Goal: Information Seeking & Learning: Understand process/instructions

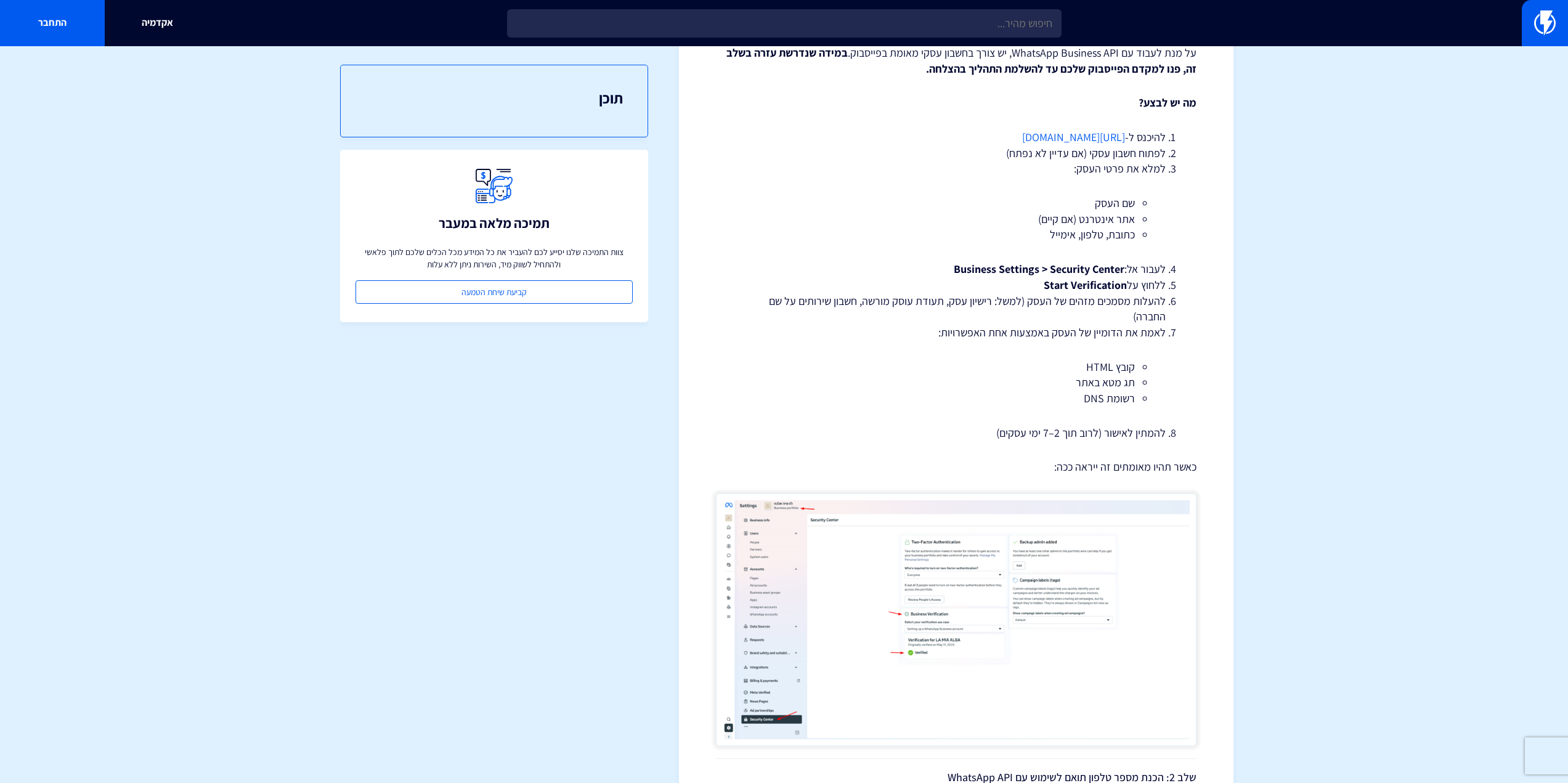
scroll to position [740, 0]
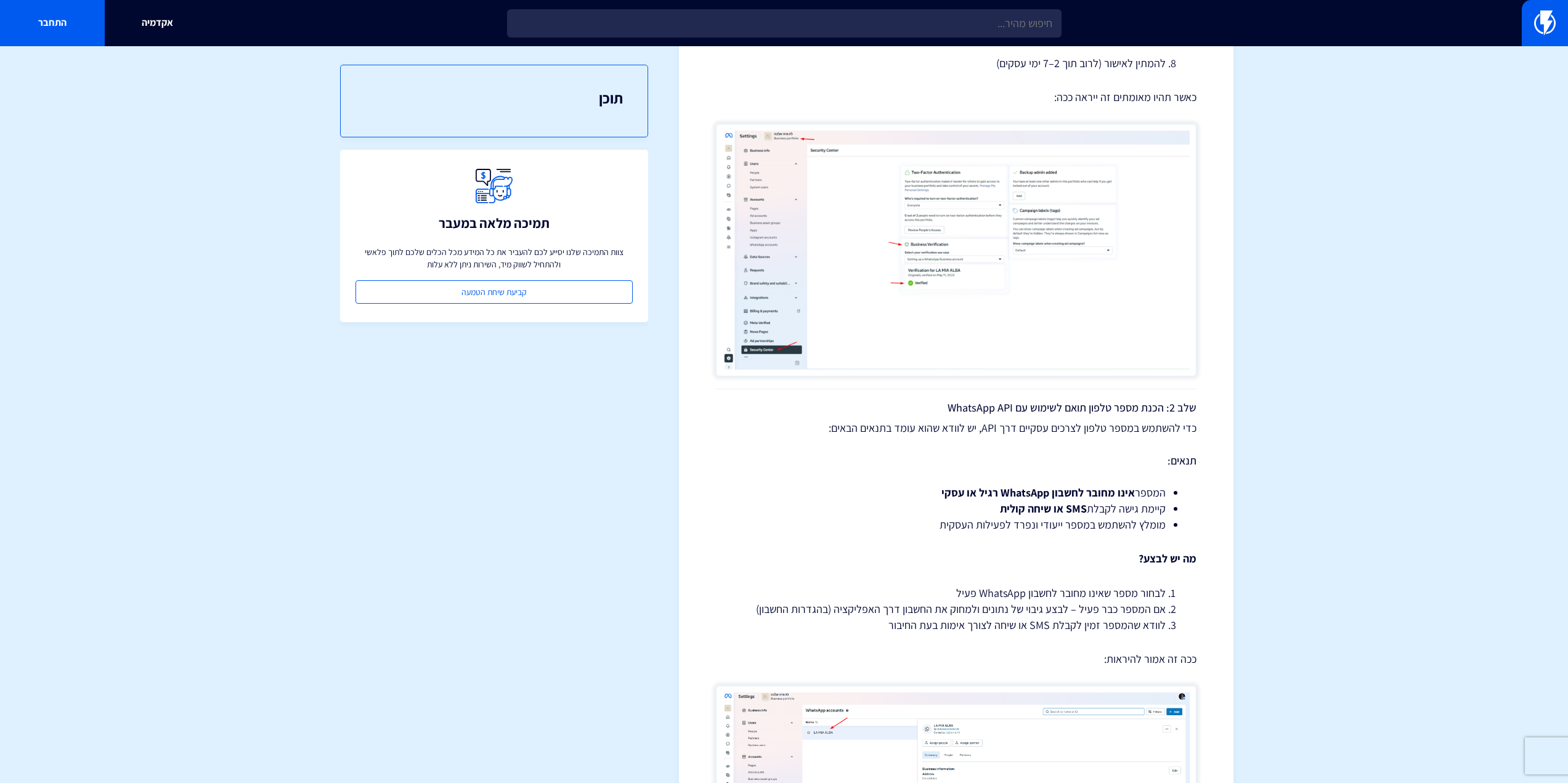
click at [897, 248] on img at bounding box center [956, 250] width 480 height 253
click at [957, 244] on img at bounding box center [956, 250] width 480 height 253
click at [845, 249] on img at bounding box center [956, 250] width 480 height 253
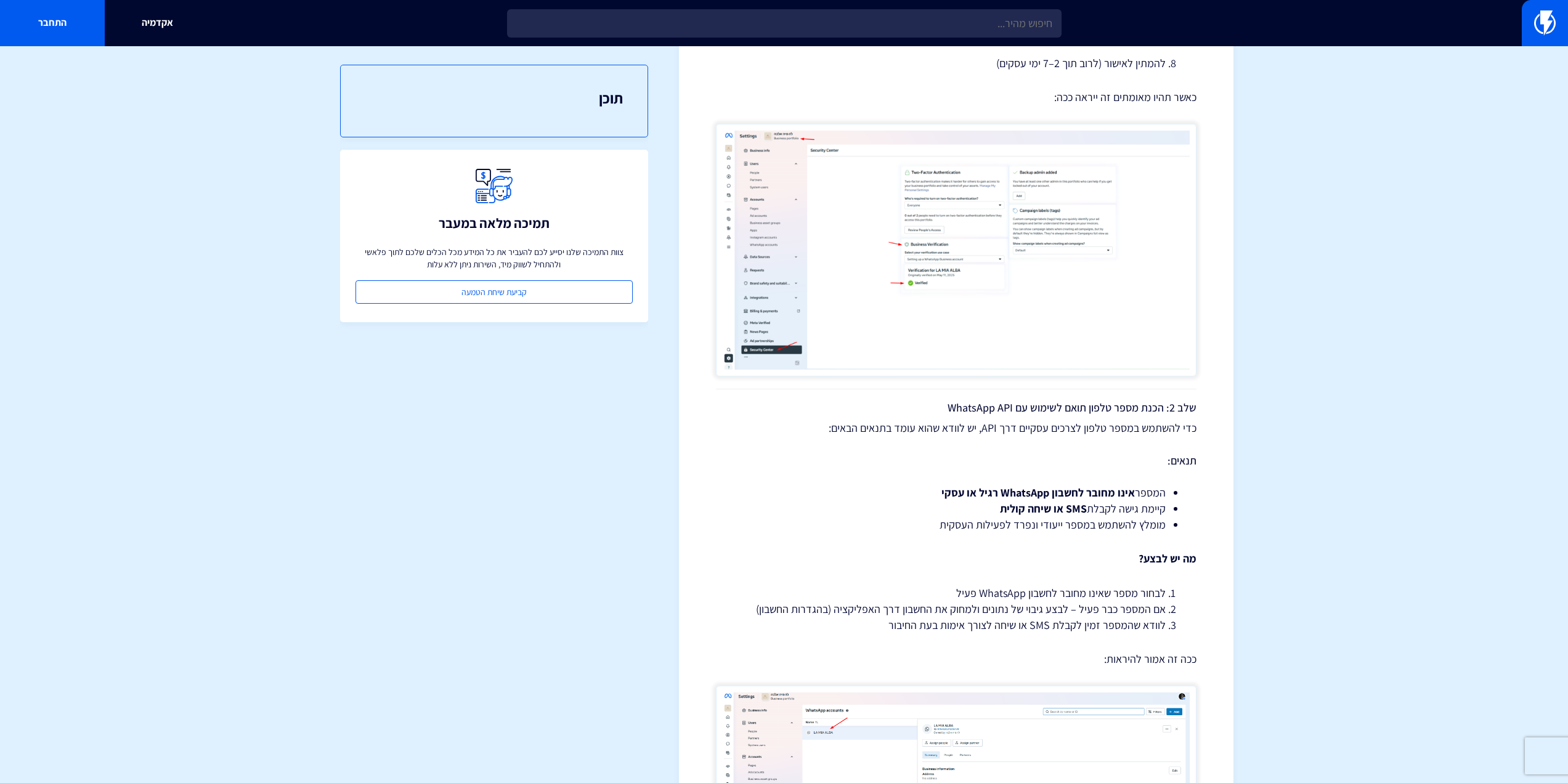
click at [845, 249] on img at bounding box center [956, 250] width 480 height 253
click at [894, 261] on img at bounding box center [956, 250] width 480 height 253
click at [863, 291] on img at bounding box center [956, 250] width 480 height 253
click at [996, 345] on img at bounding box center [956, 250] width 480 height 253
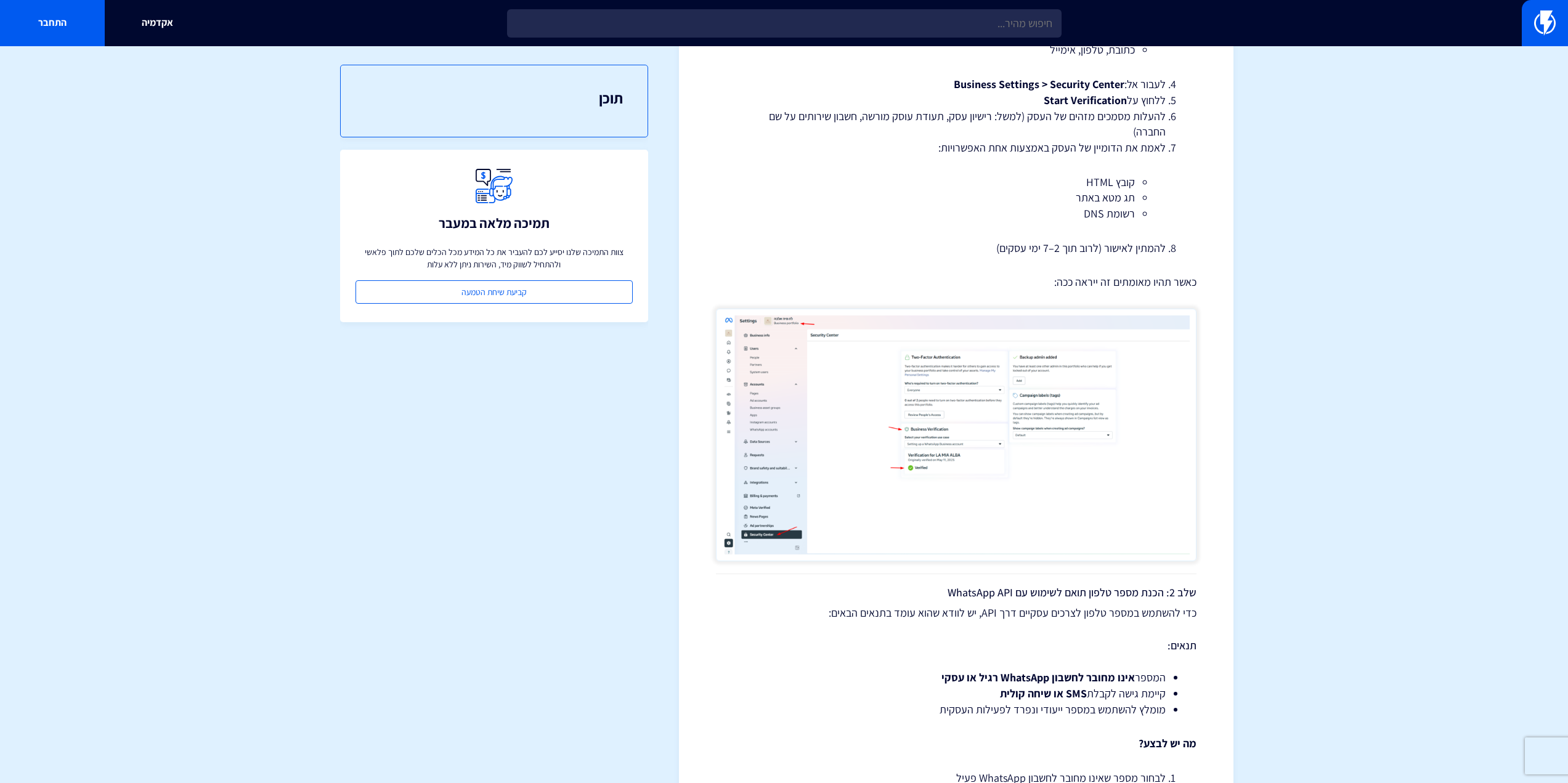
click at [975, 460] on img at bounding box center [956, 435] width 480 height 253
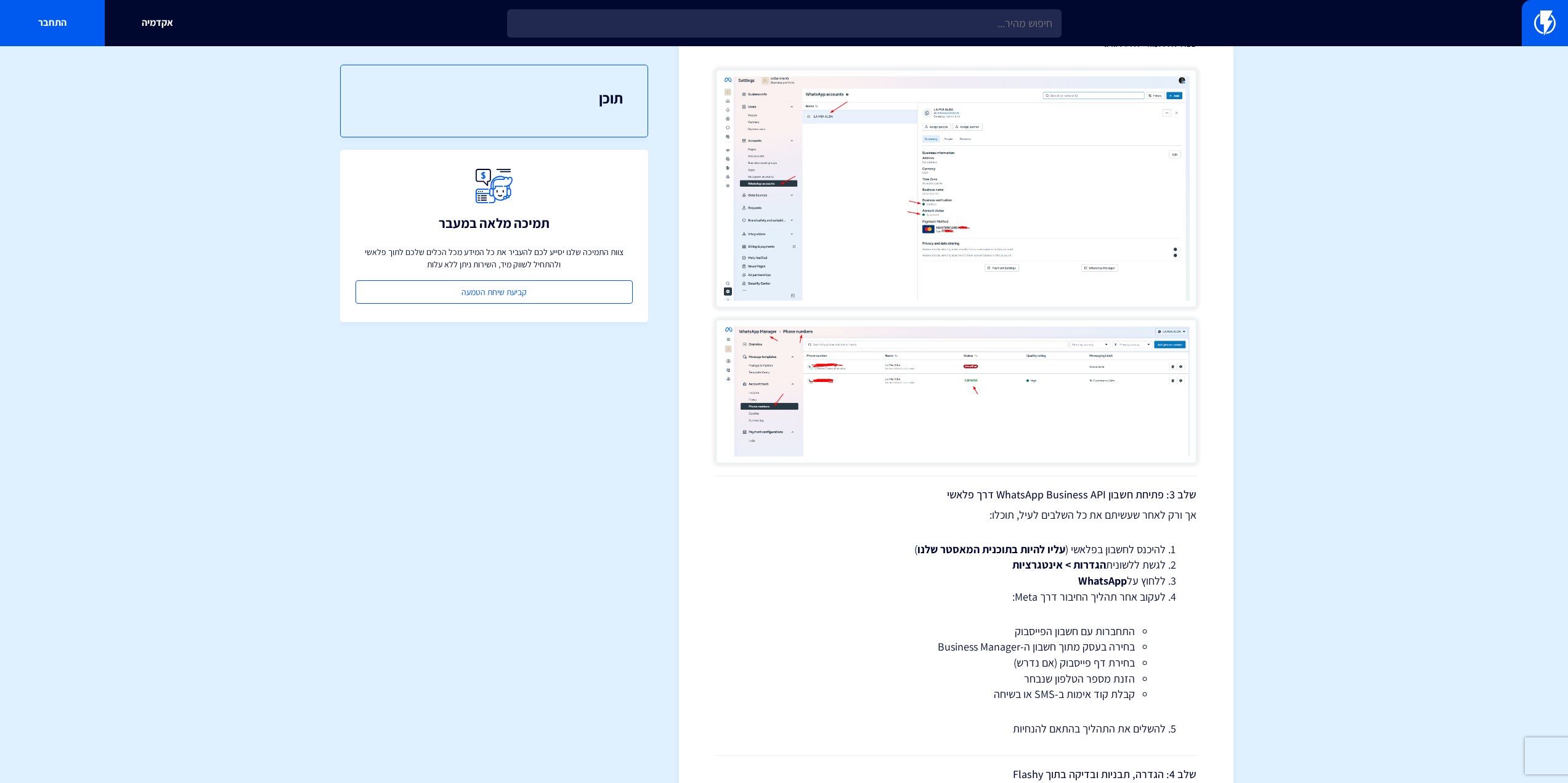
click at [943, 378] on img at bounding box center [956, 392] width 480 height 144
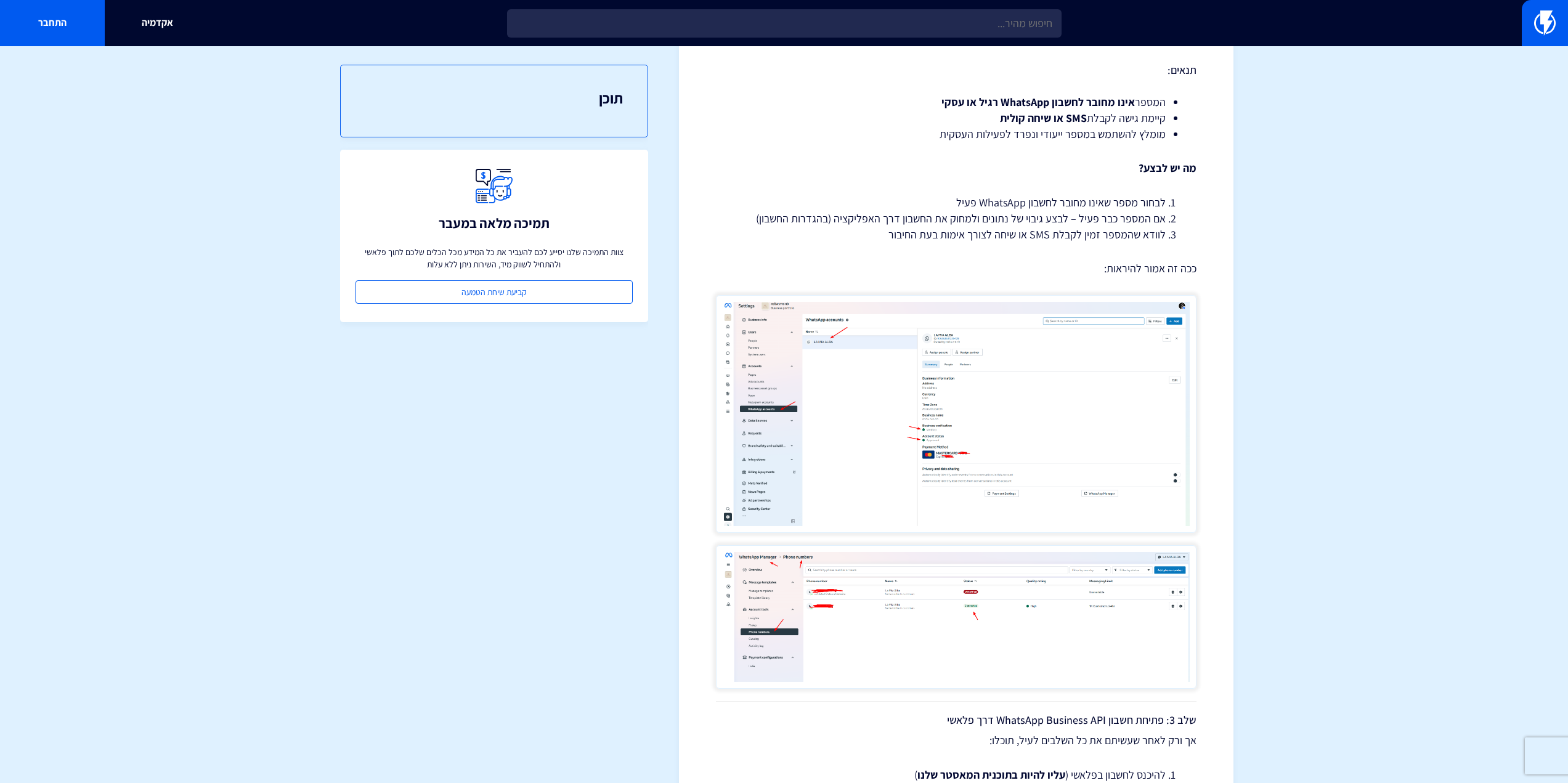
scroll to position [1109, 0]
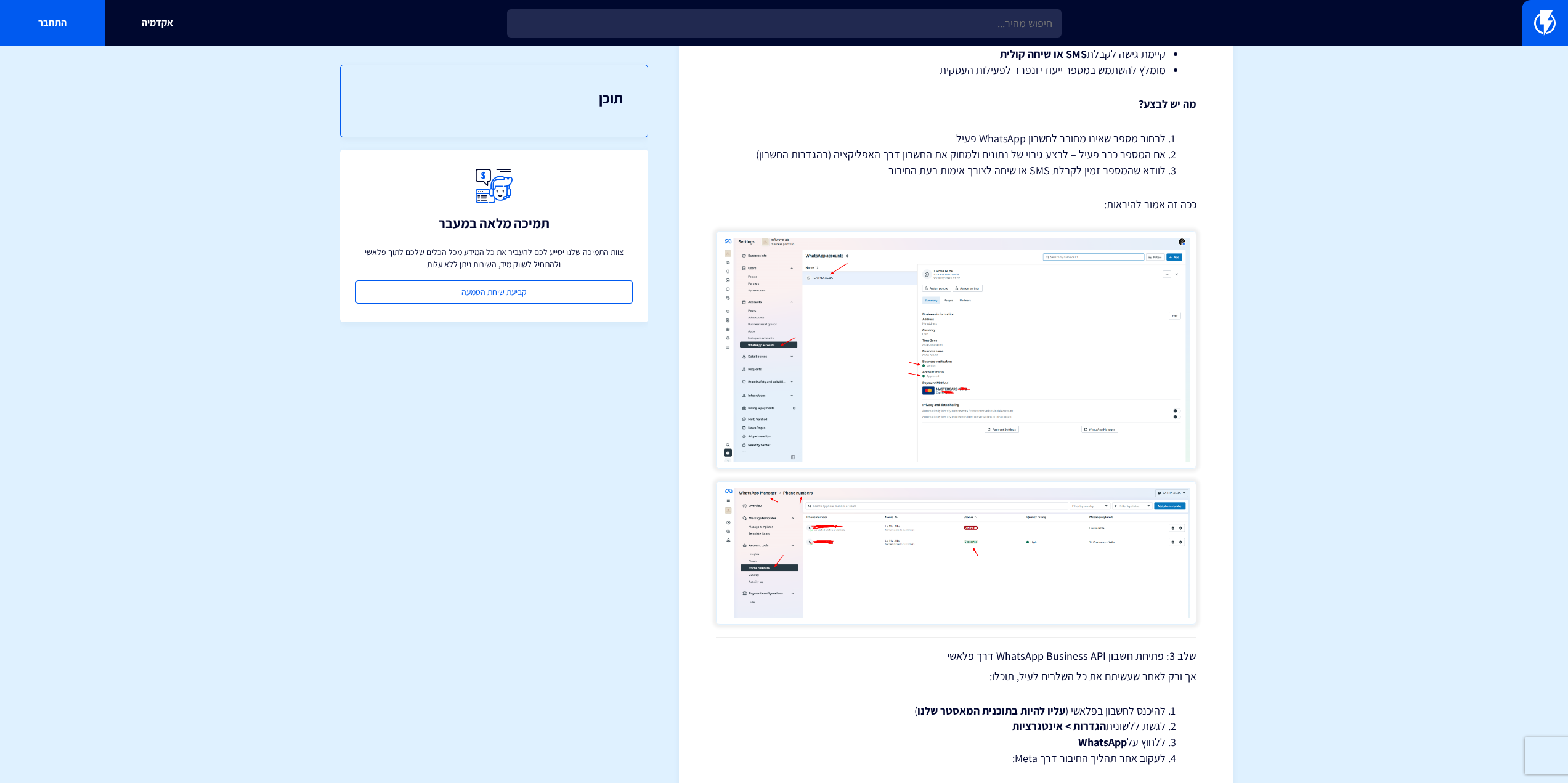
drag, startPoint x: 1280, startPoint y: 537, endPoint x: 1224, endPoint y: 551, distance: 57.7
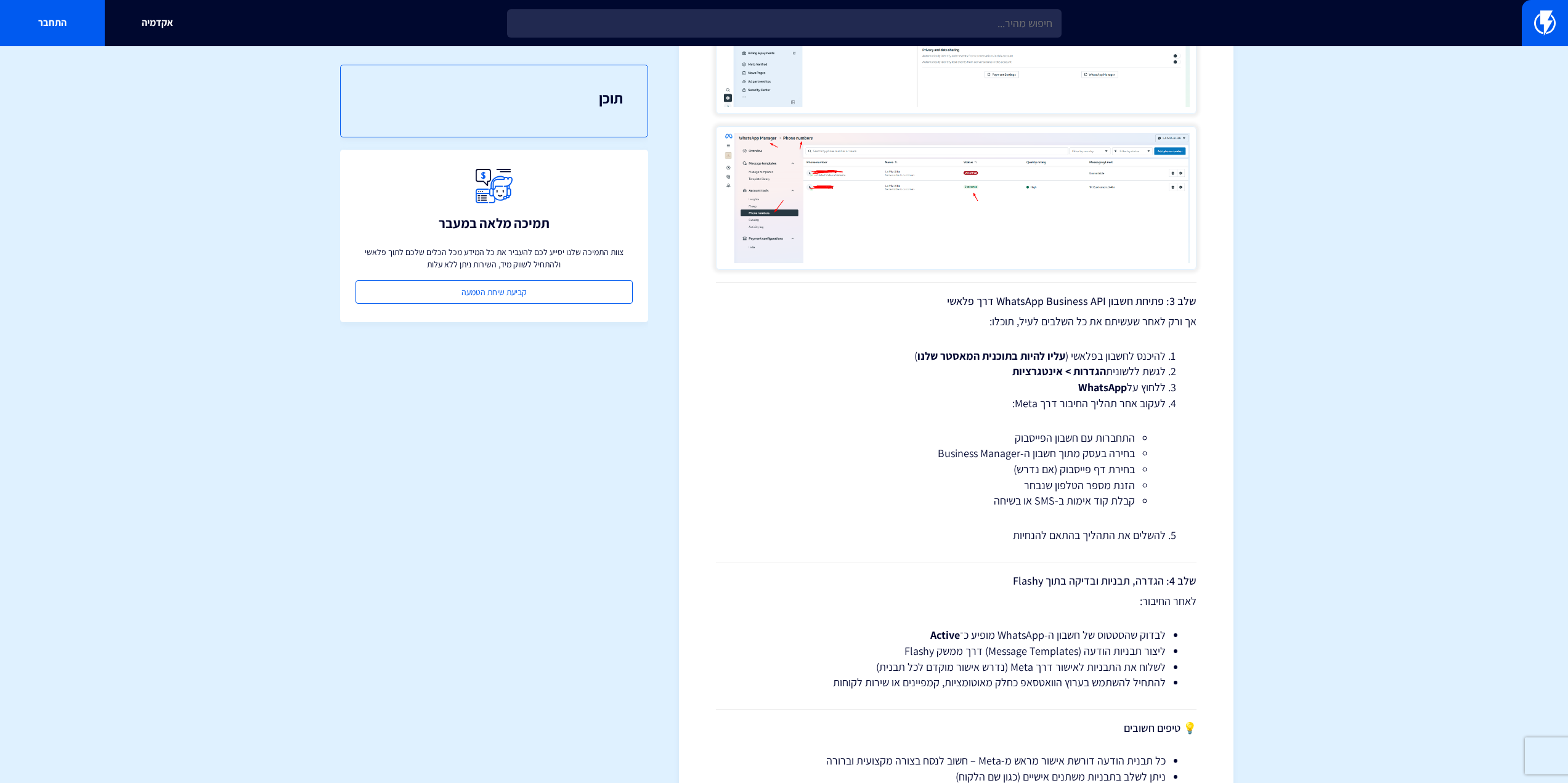
scroll to position [1609, 0]
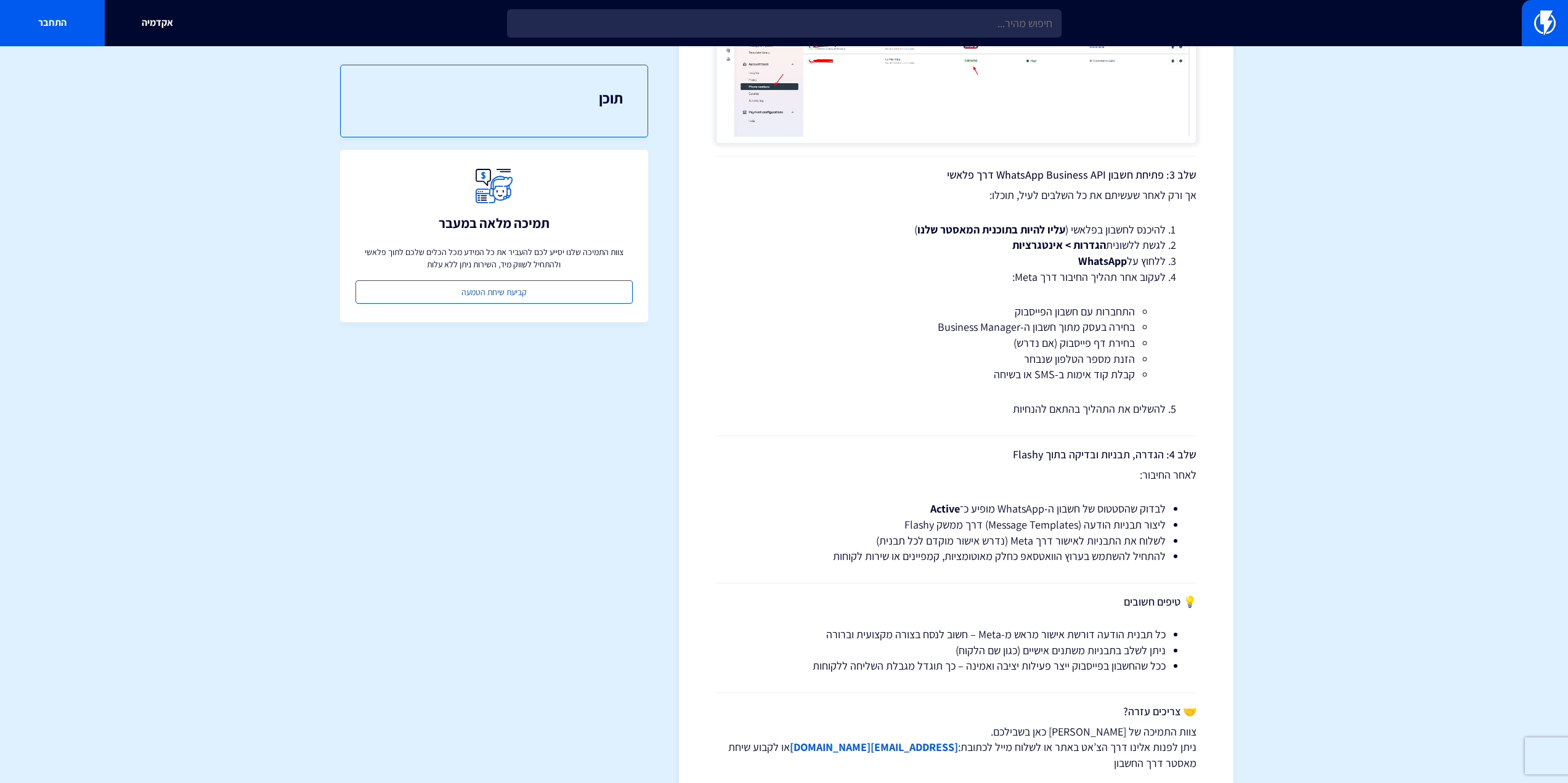
drag, startPoint x: 1219, startPoint y: 440, endPoint x: 1228, endPoint y: 520, distance: 80.5
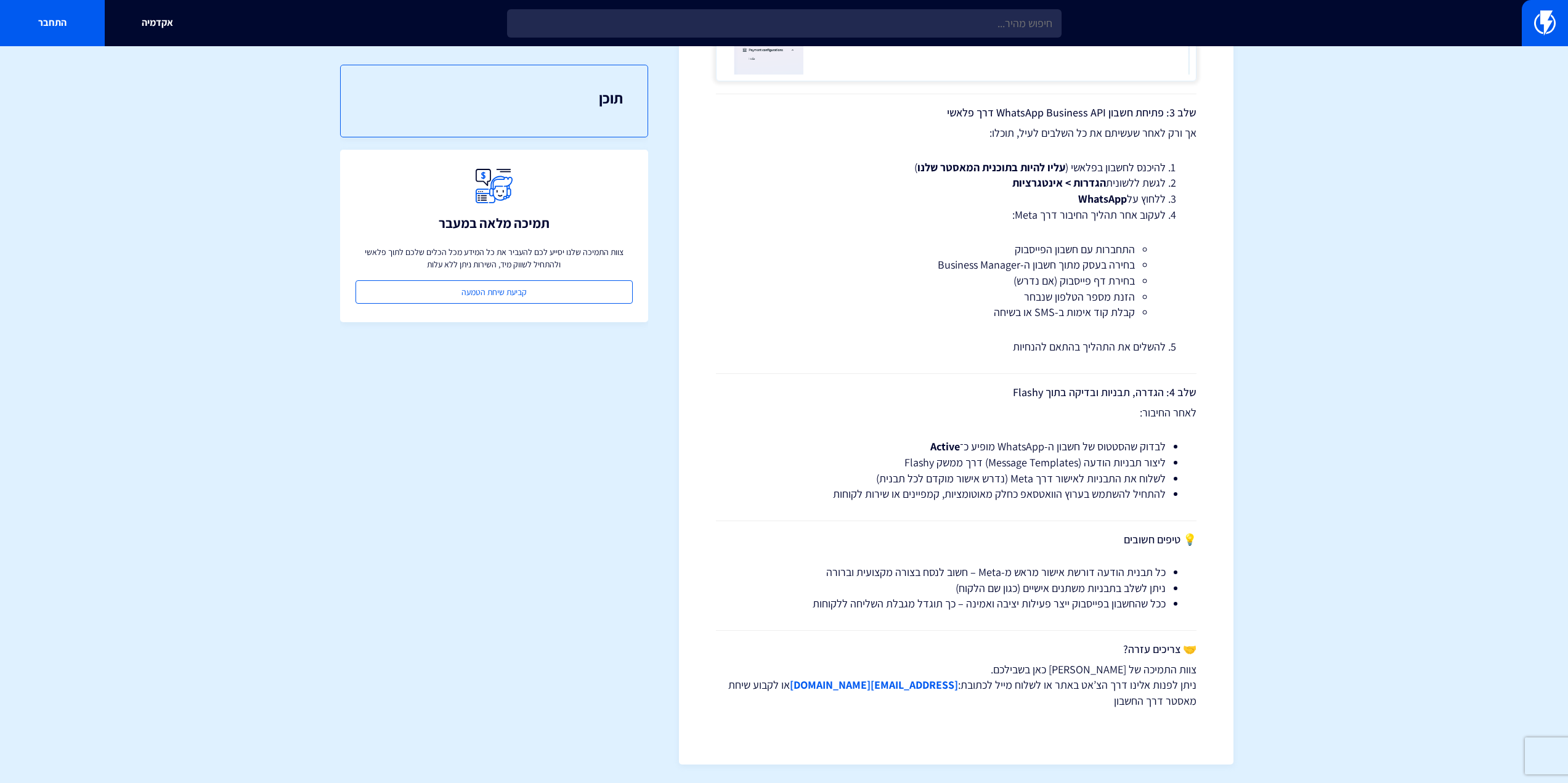
scroll to position [1527, 0]
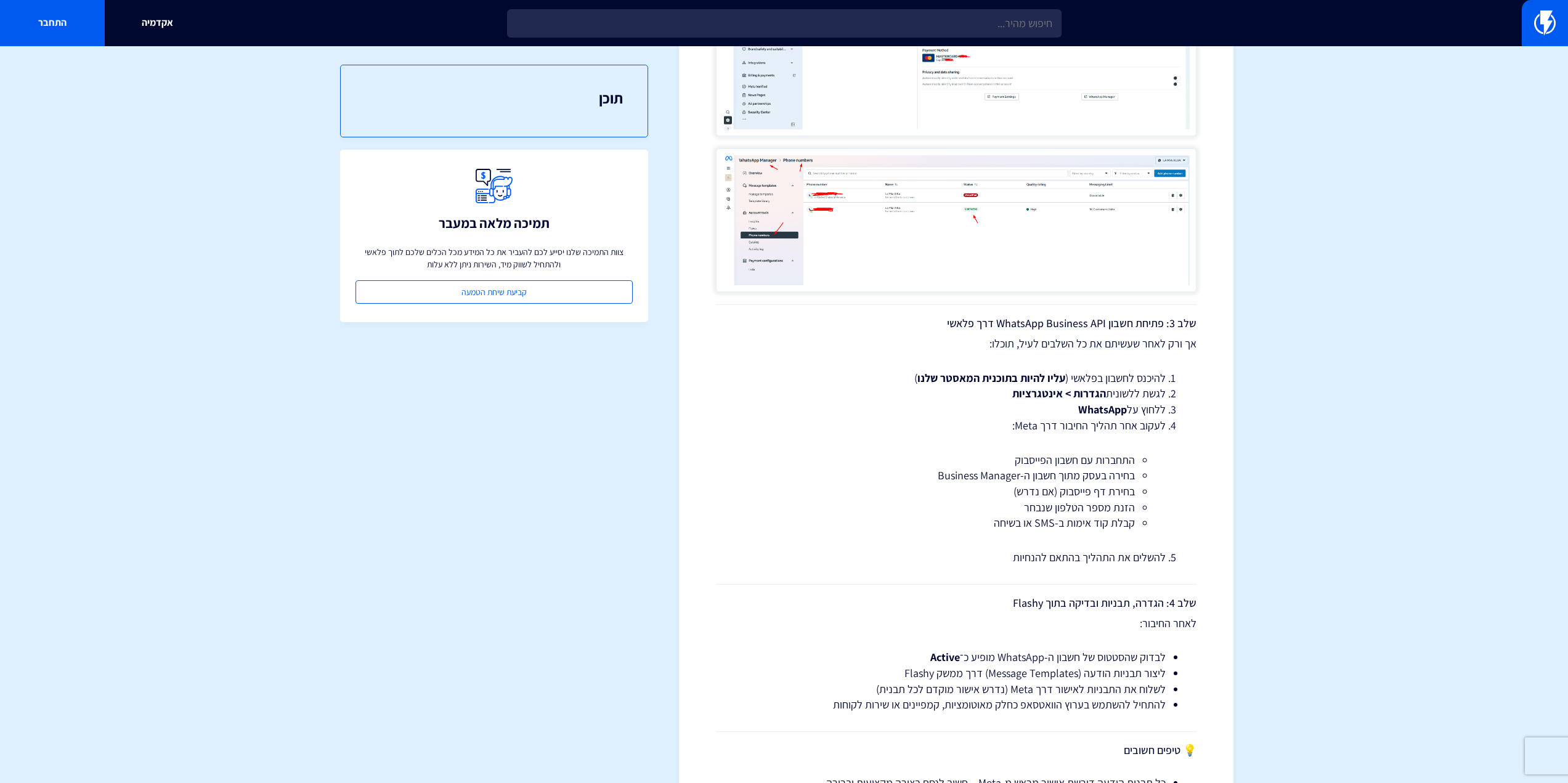
drag, startPoint x: 1228, startPoint y: 212, endPoint x: 1003, endPoint y: 100, distance: 251.3
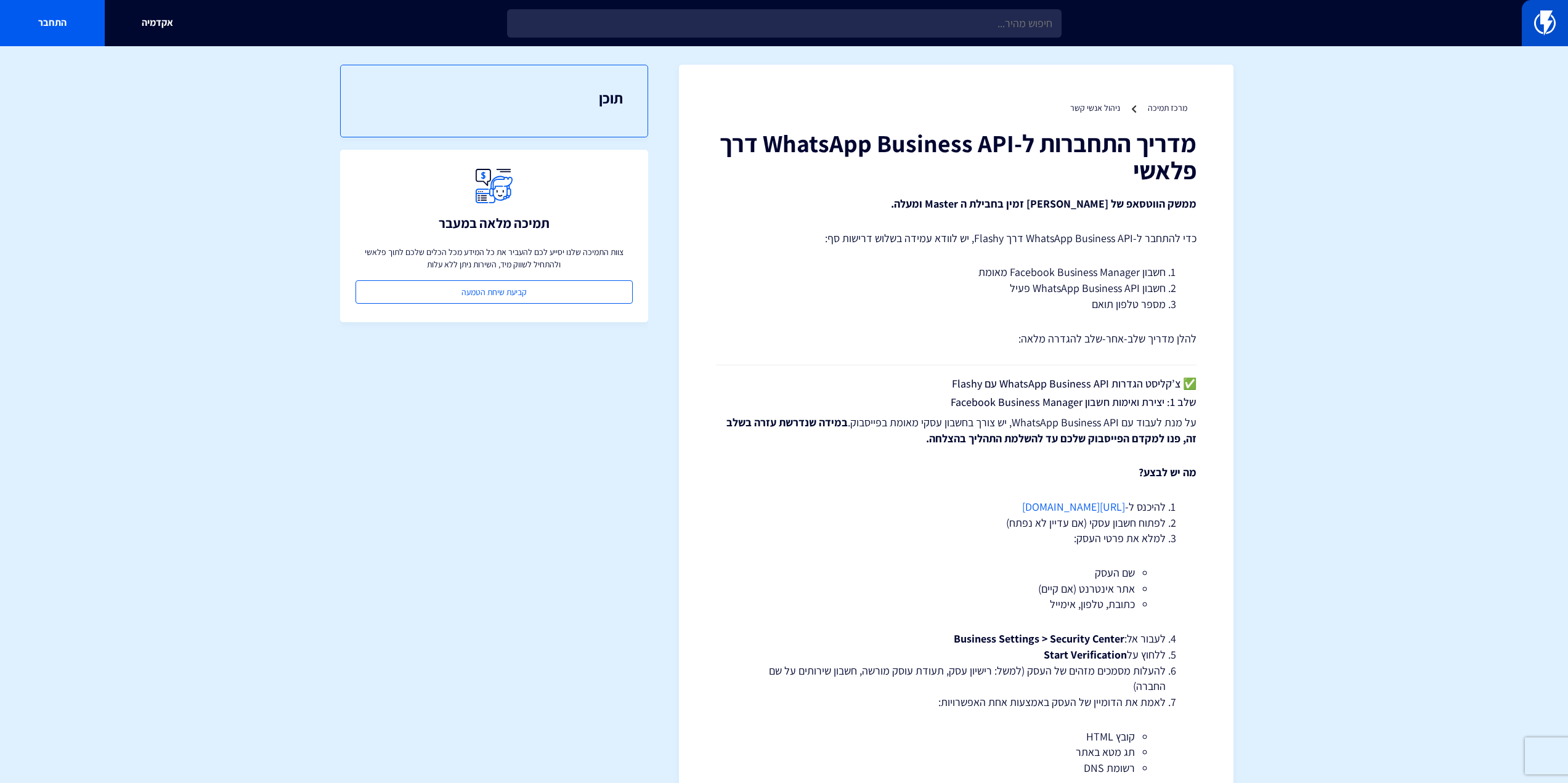
click at [1543, 27] on img at bounding box center [1545, 23] width 21 height 25
click at [1539, 26] on img at bounding box center [1545, 23] width 21 height 25
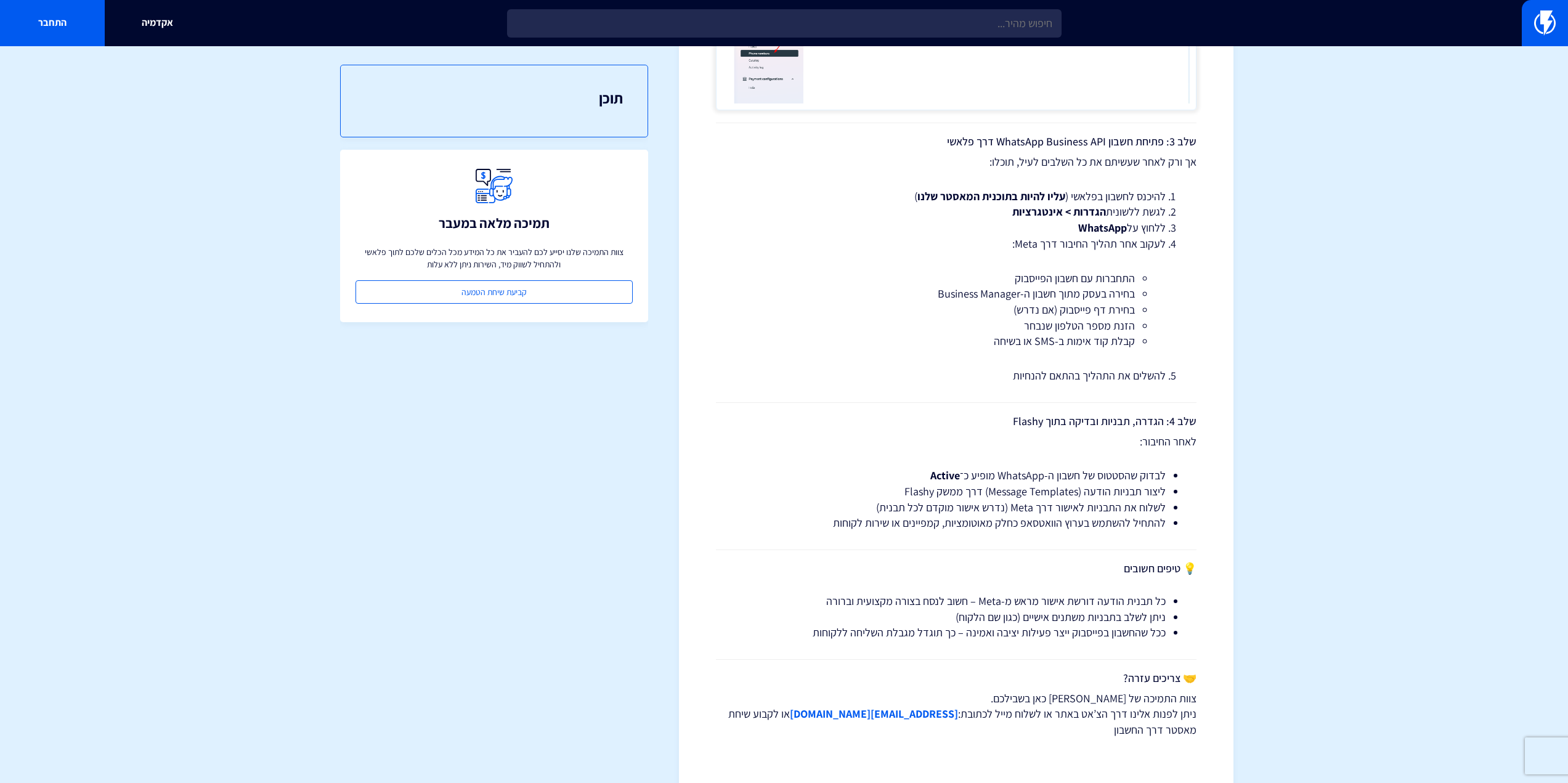
scroll to position [1738, 0]
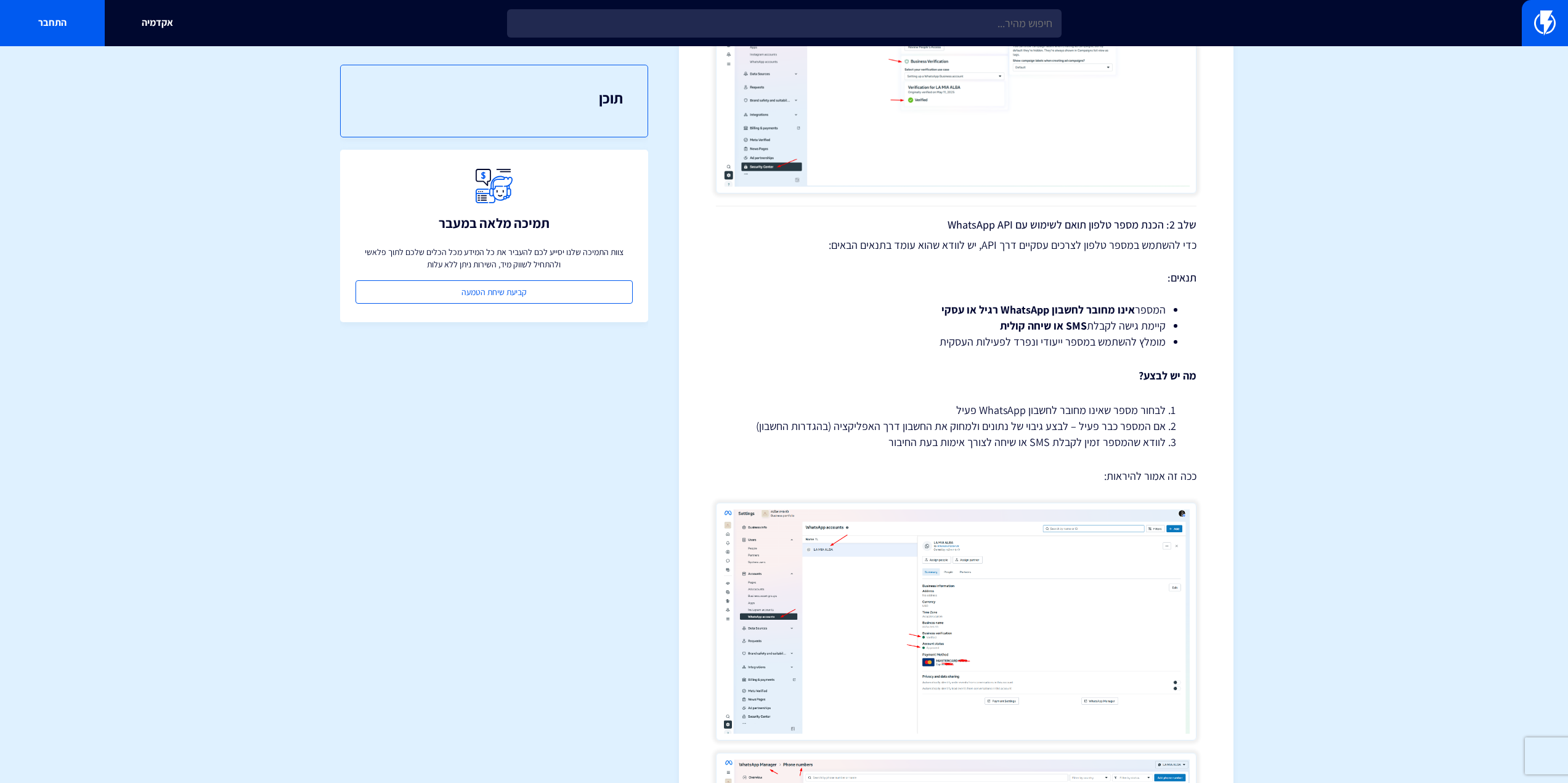
drag, startPoint x: 1014, startPoint y: 476, endPoint x: 1018, endPoint y: 433, distance: 43.2
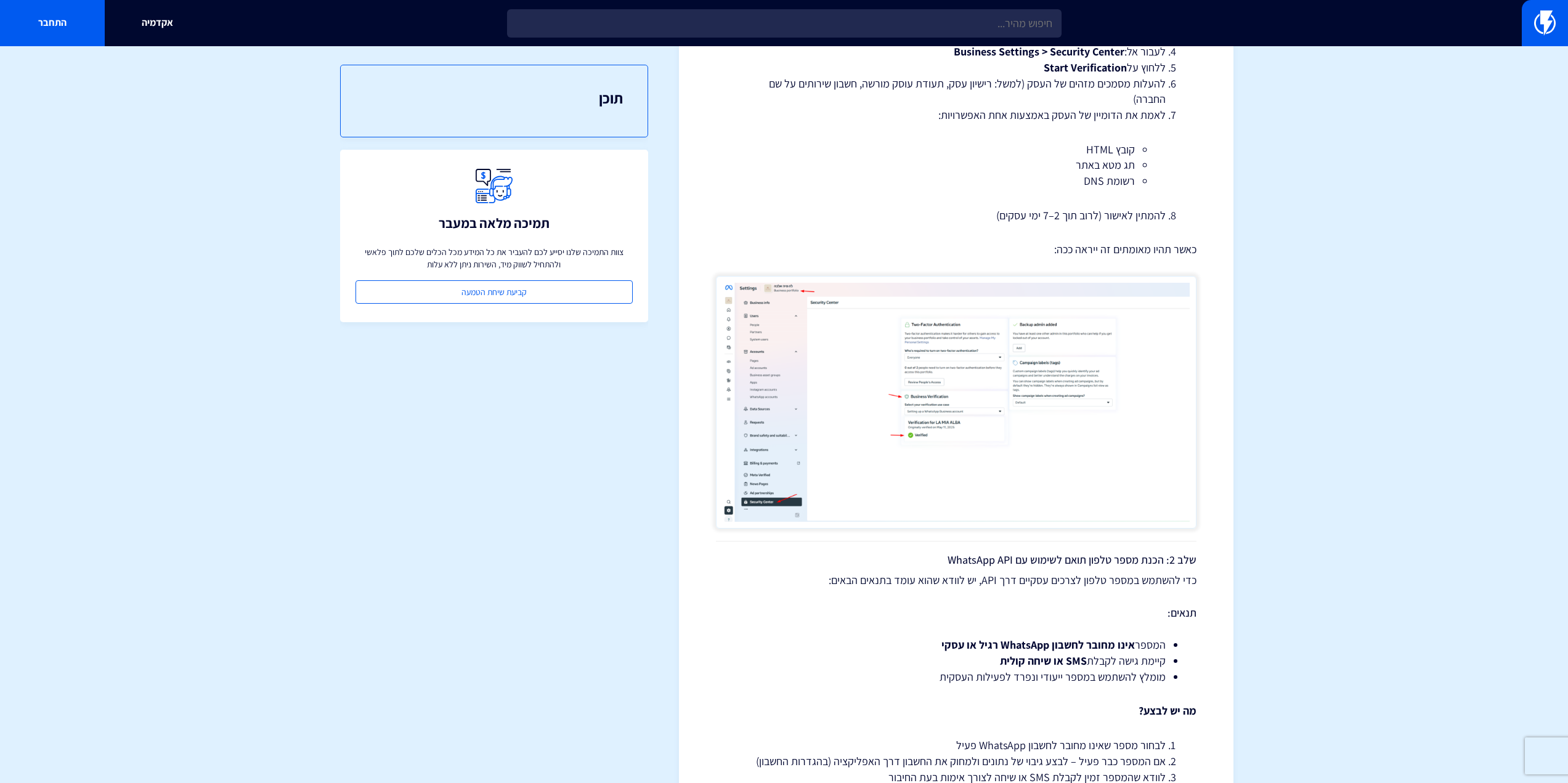
drag, startPoint x: 1033, startPoint y: 369, endPoint x: 1045, endPoint y: 257, distance: 112.6
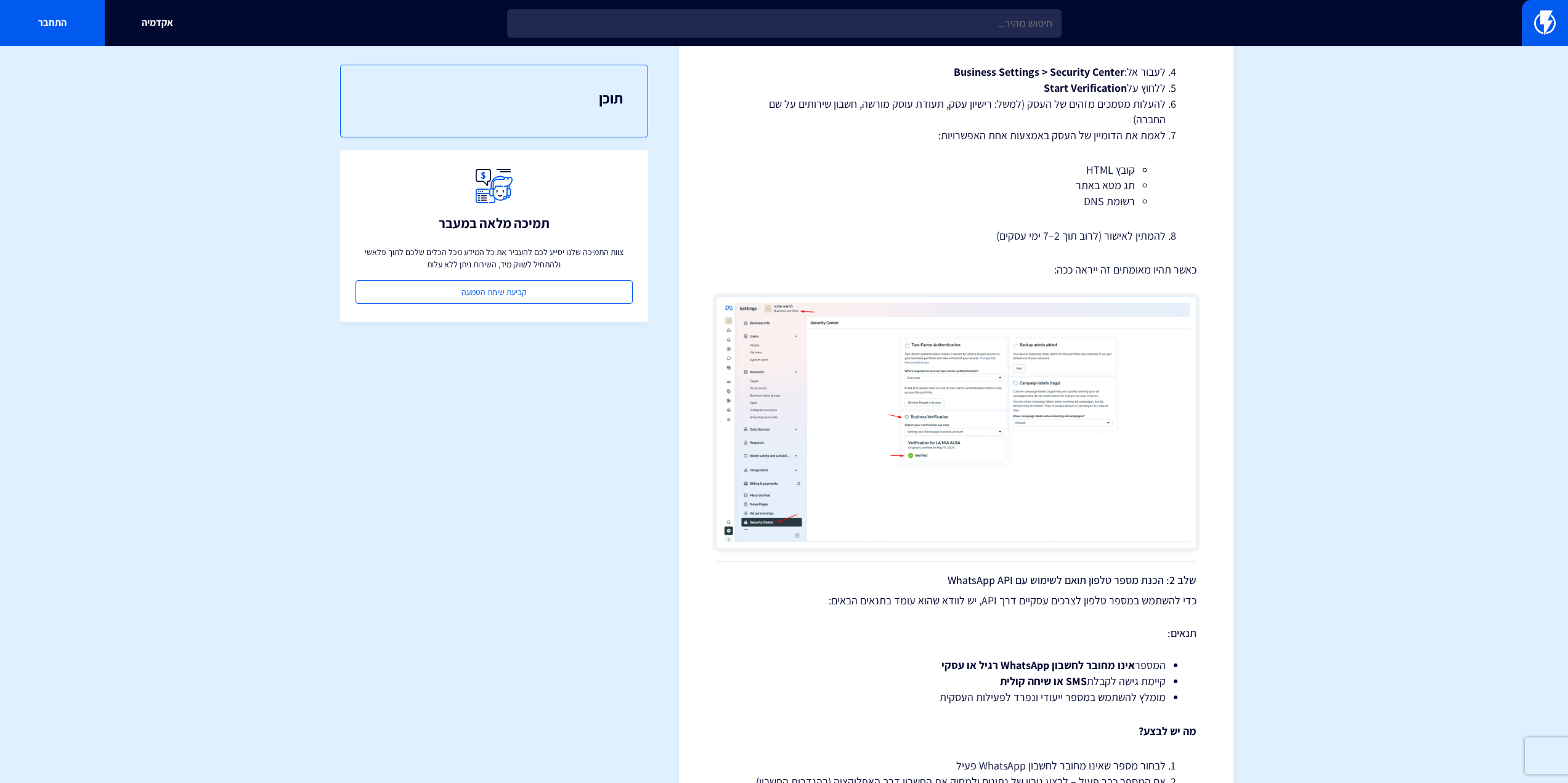
drag, startPoint x: 1127, startPoint y: 189, endPoint x: 1109, endPoint y: 385, distance: 196.8
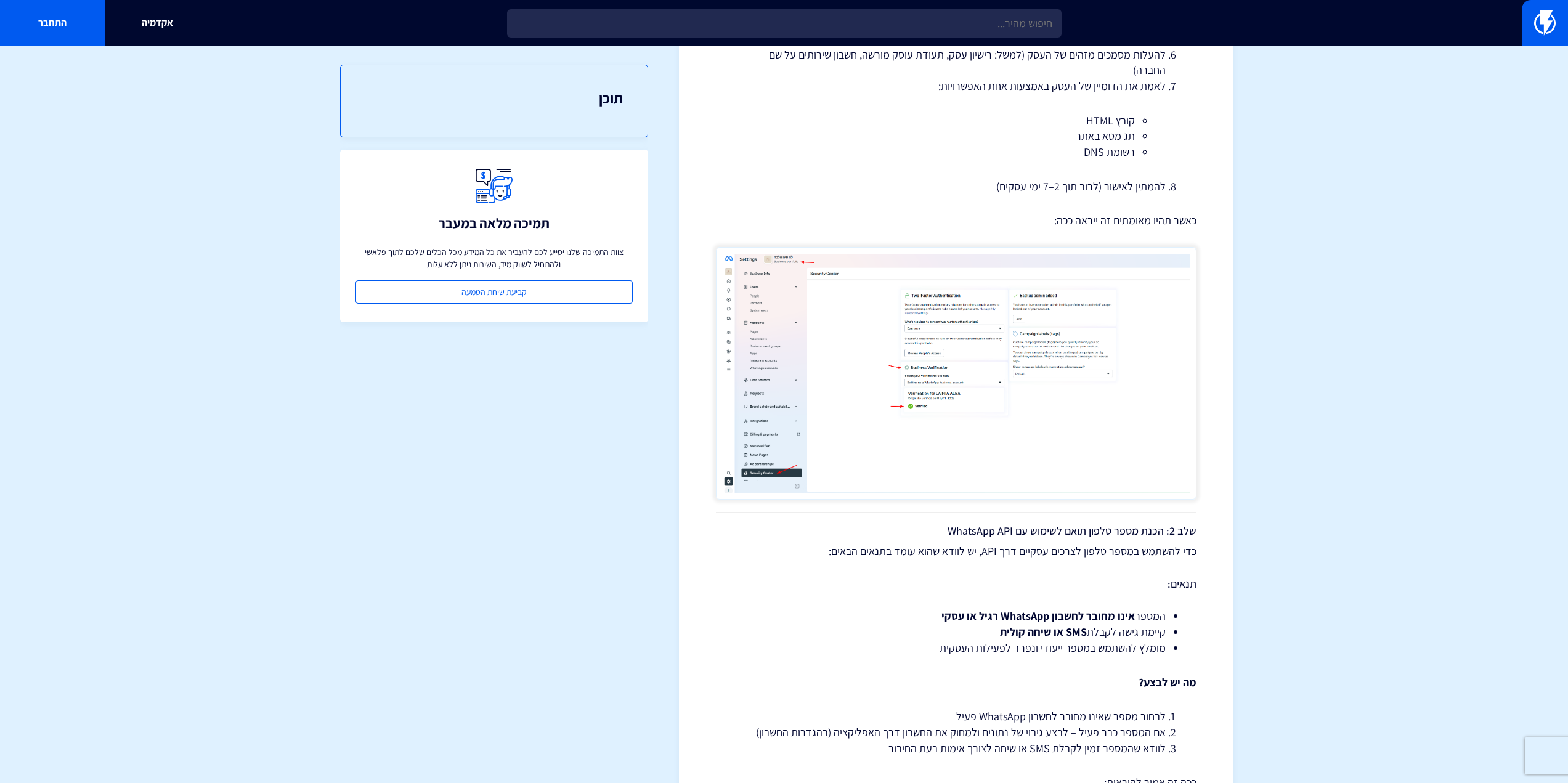
click at [1015, 441] on img at bounding box center [956, 373] width 480 height 253
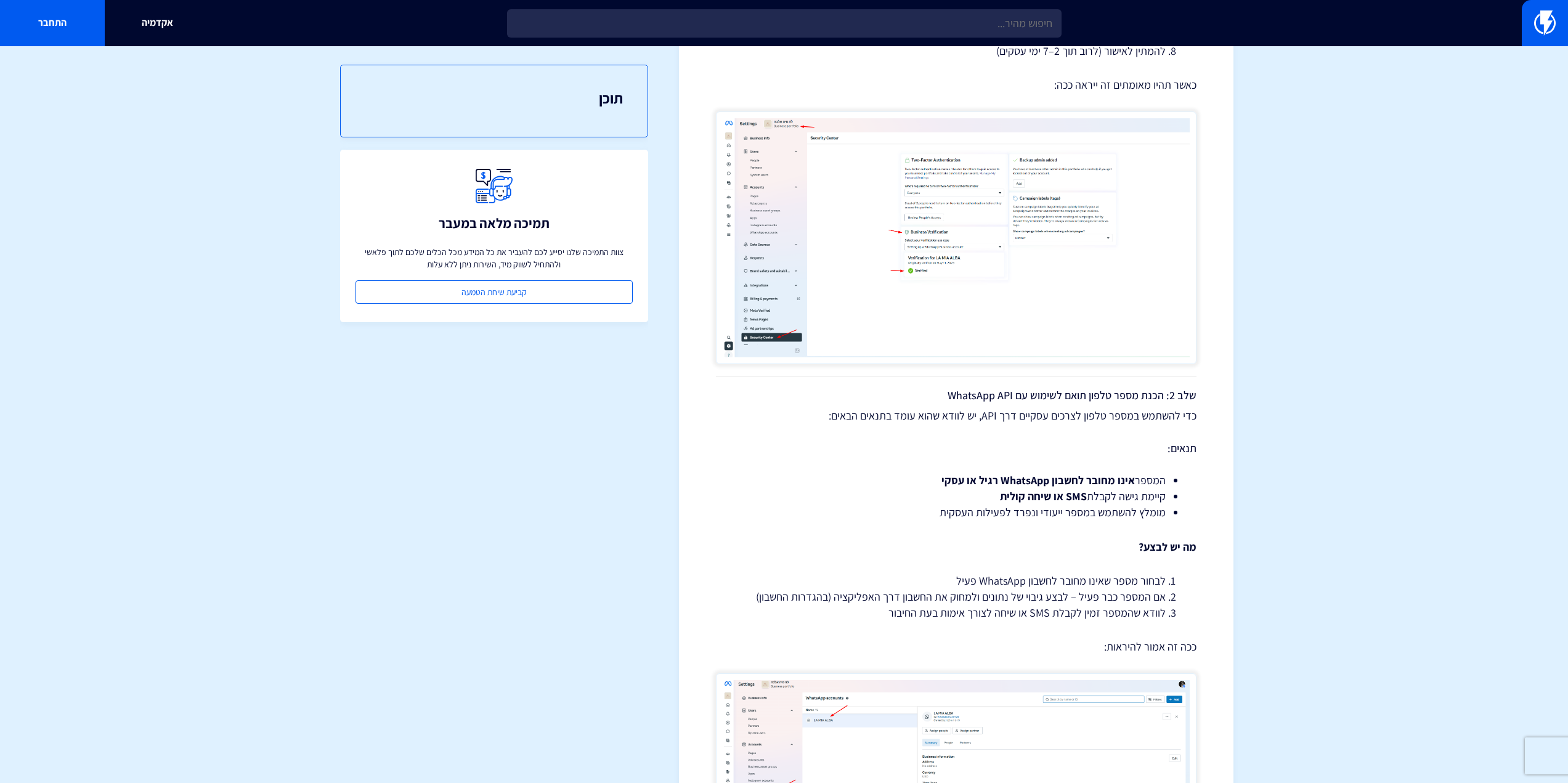
scroll to position [678, 0]
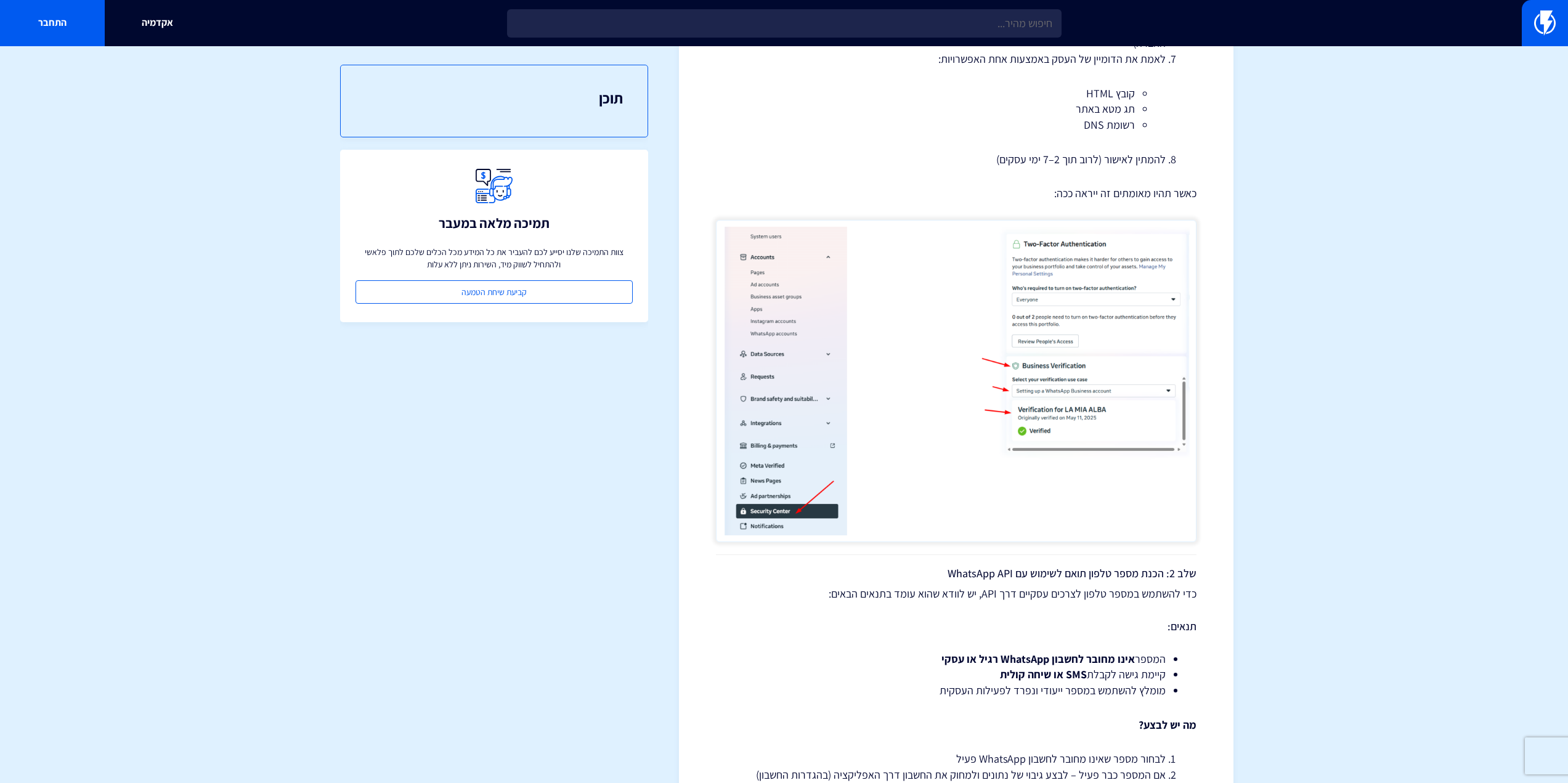
scroll to position [740, 0]
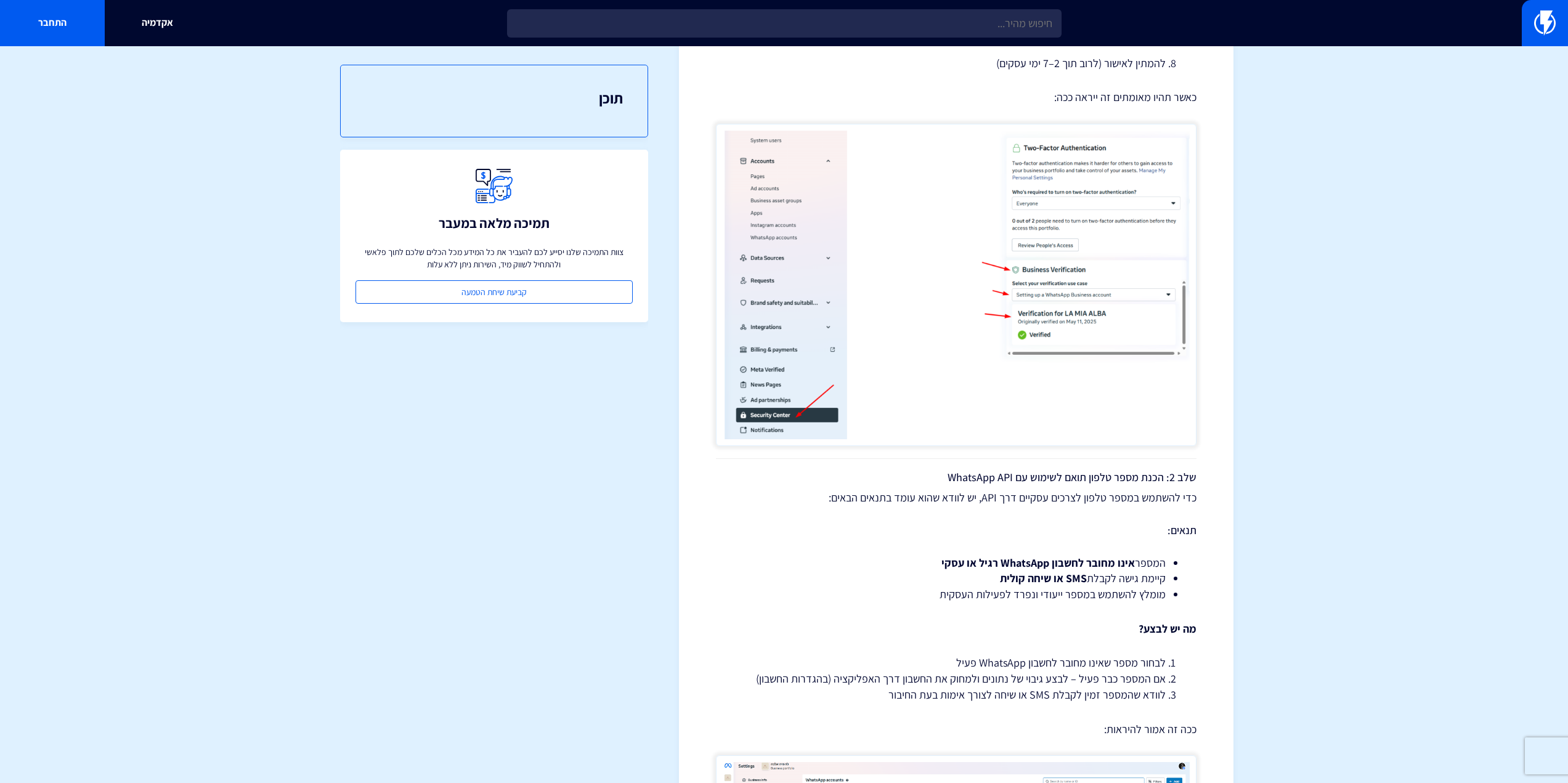
click at [979, 329] on img at bounding box center [956, 285] width 480 height 322
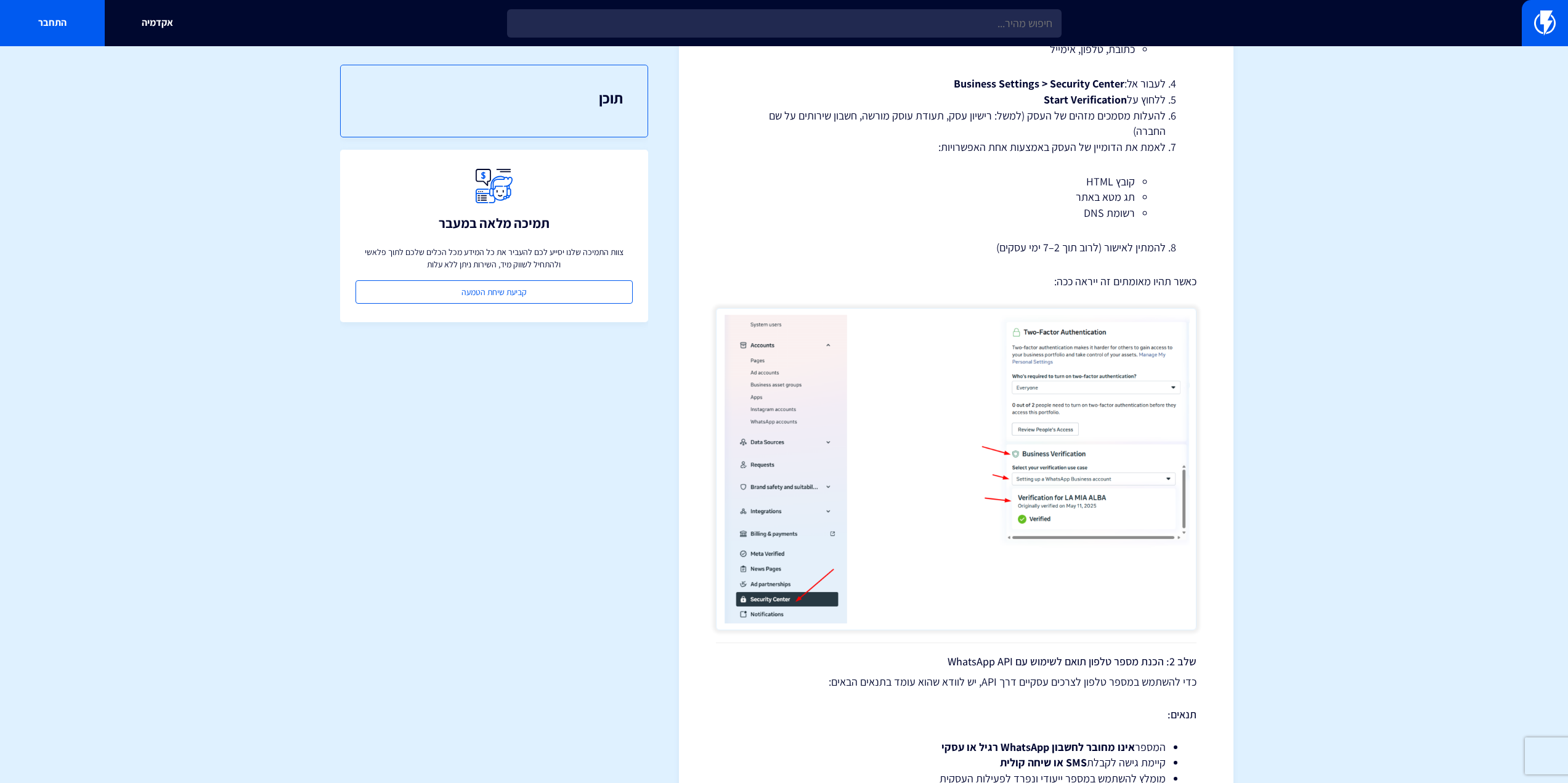
scroll to position [555, 0]
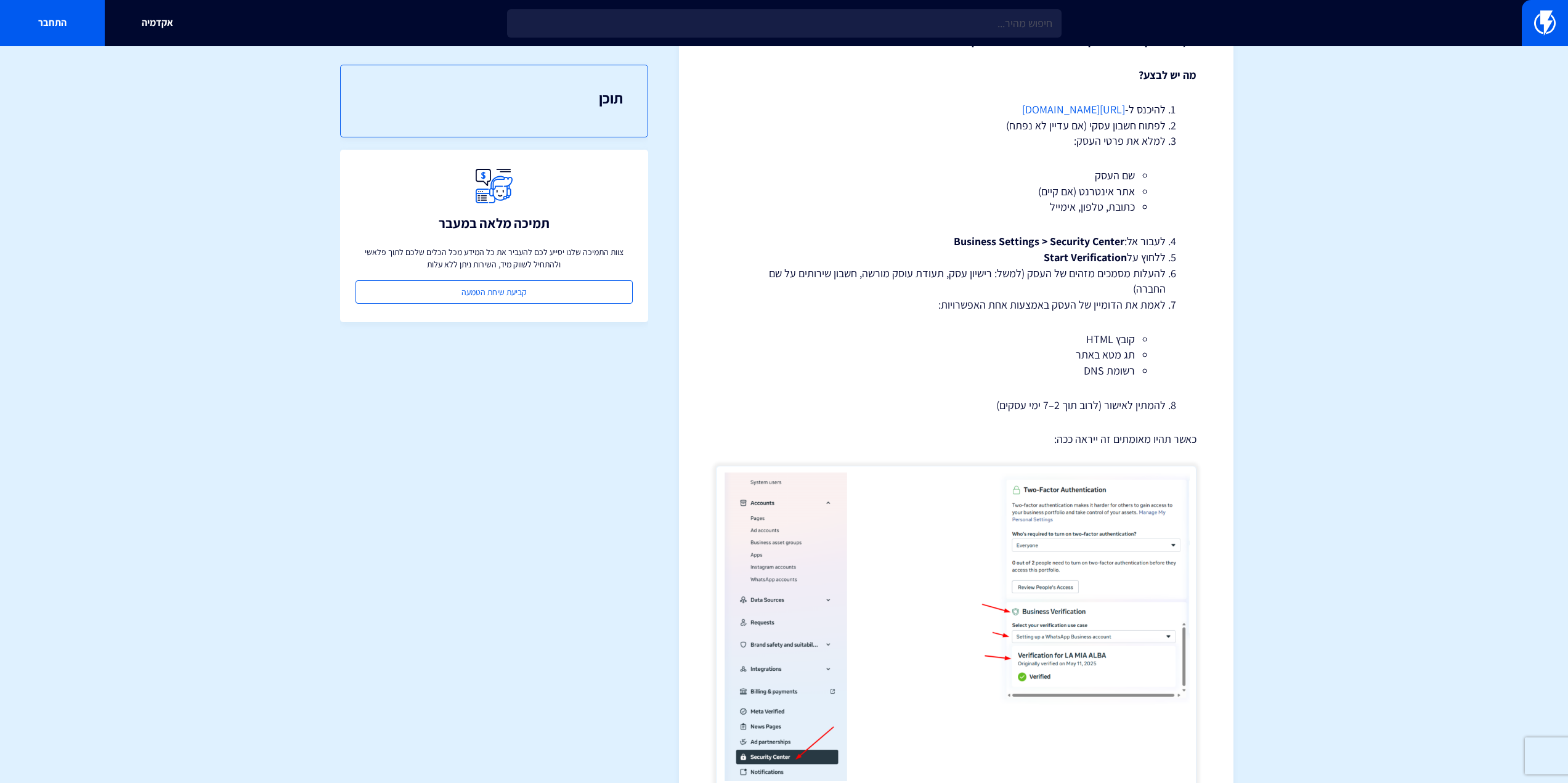
scroll to position [493, 0]
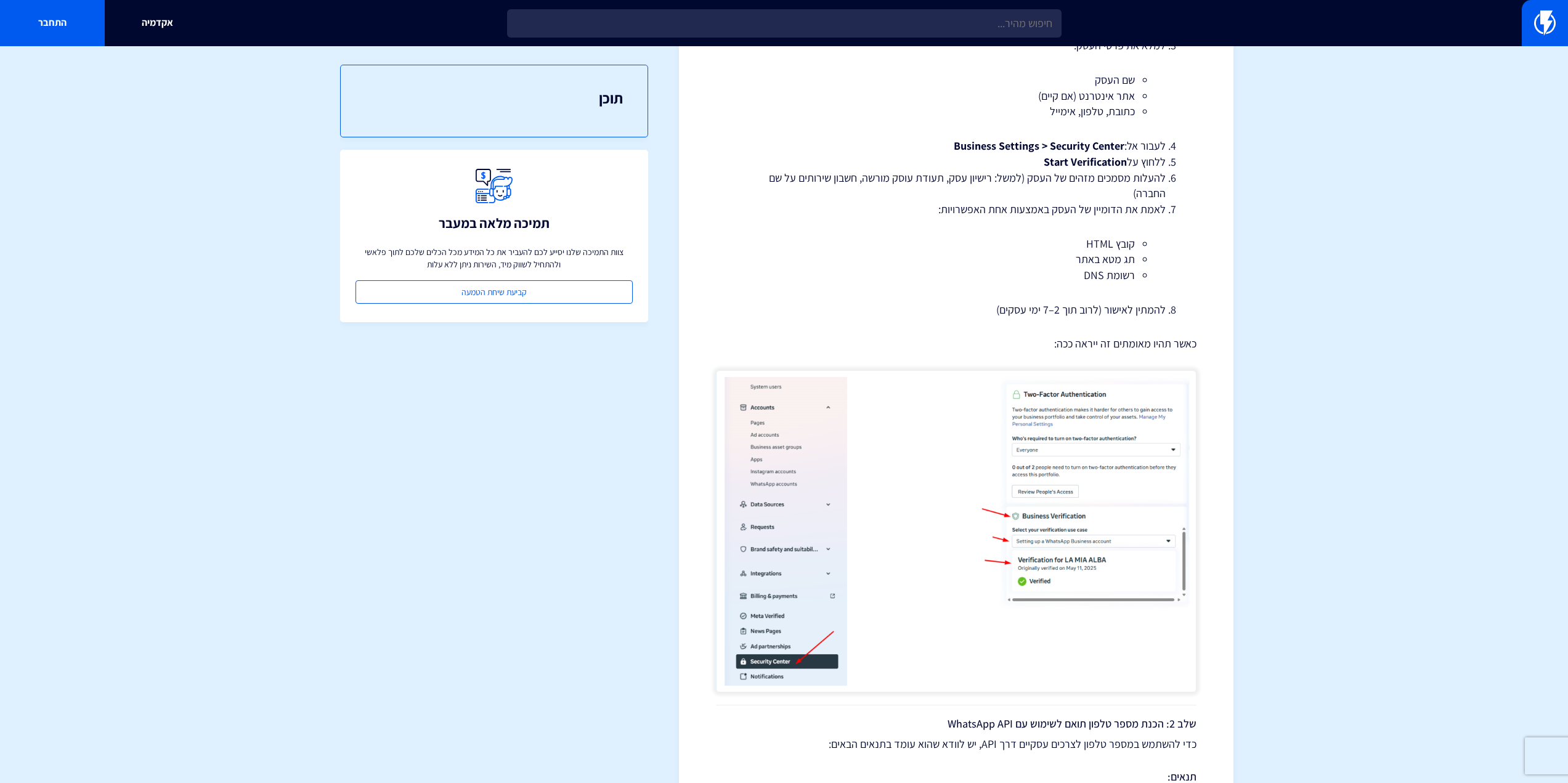
click at [1022, 545] on img at bounding box center [956, 531] width 480 height 322
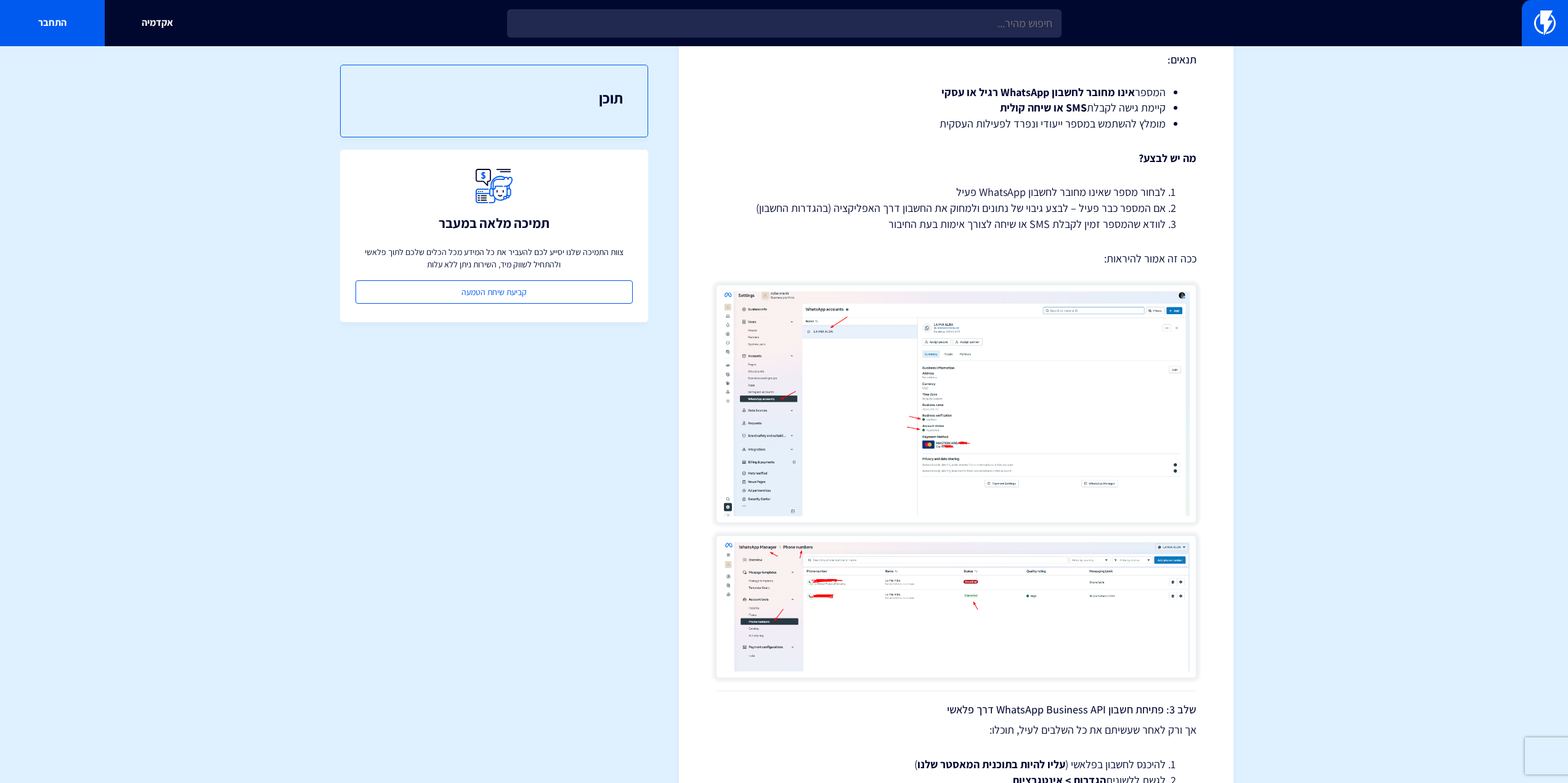
scroll to position [1233, 0]
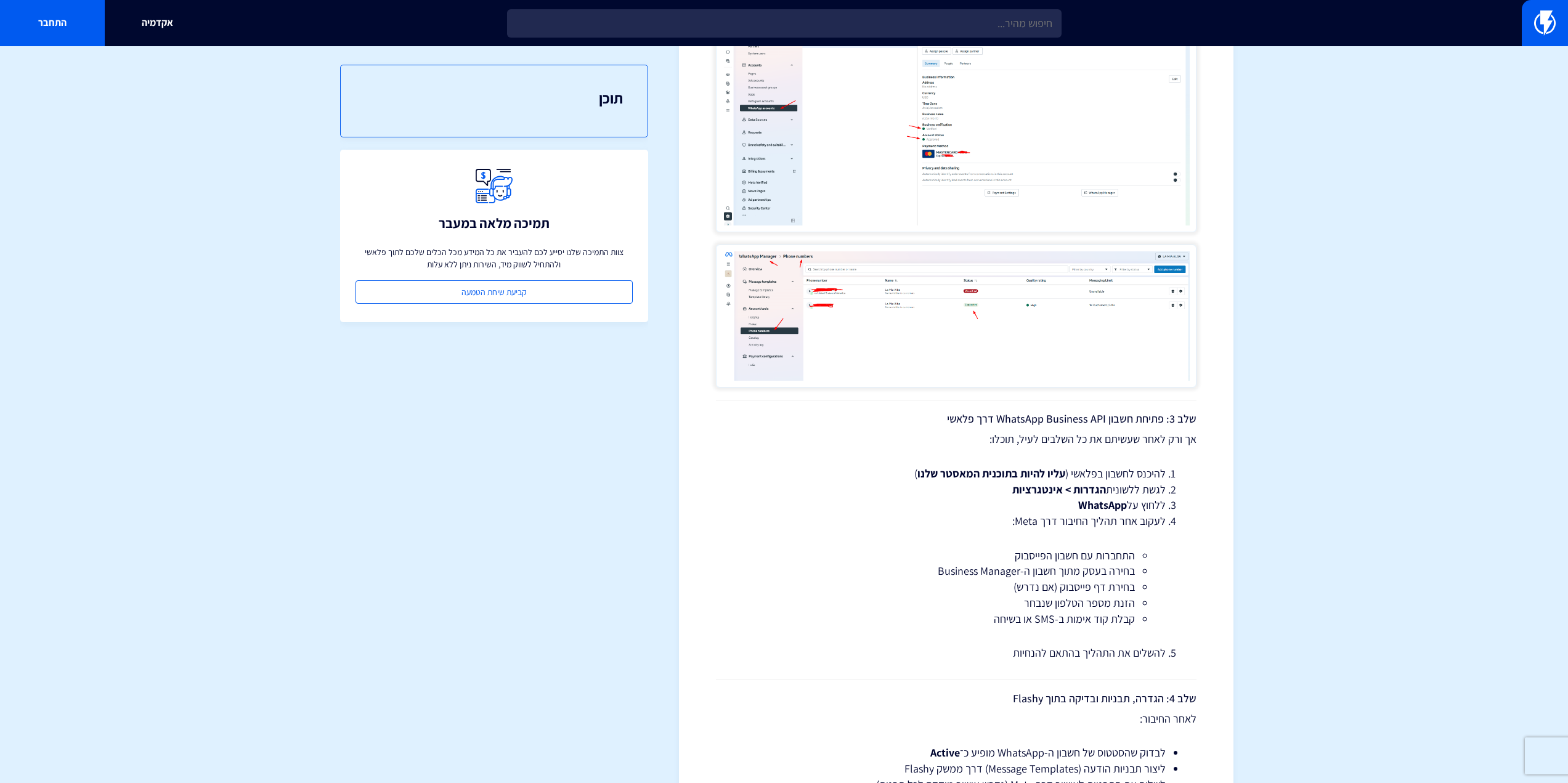
scroll to position [1479, 0]
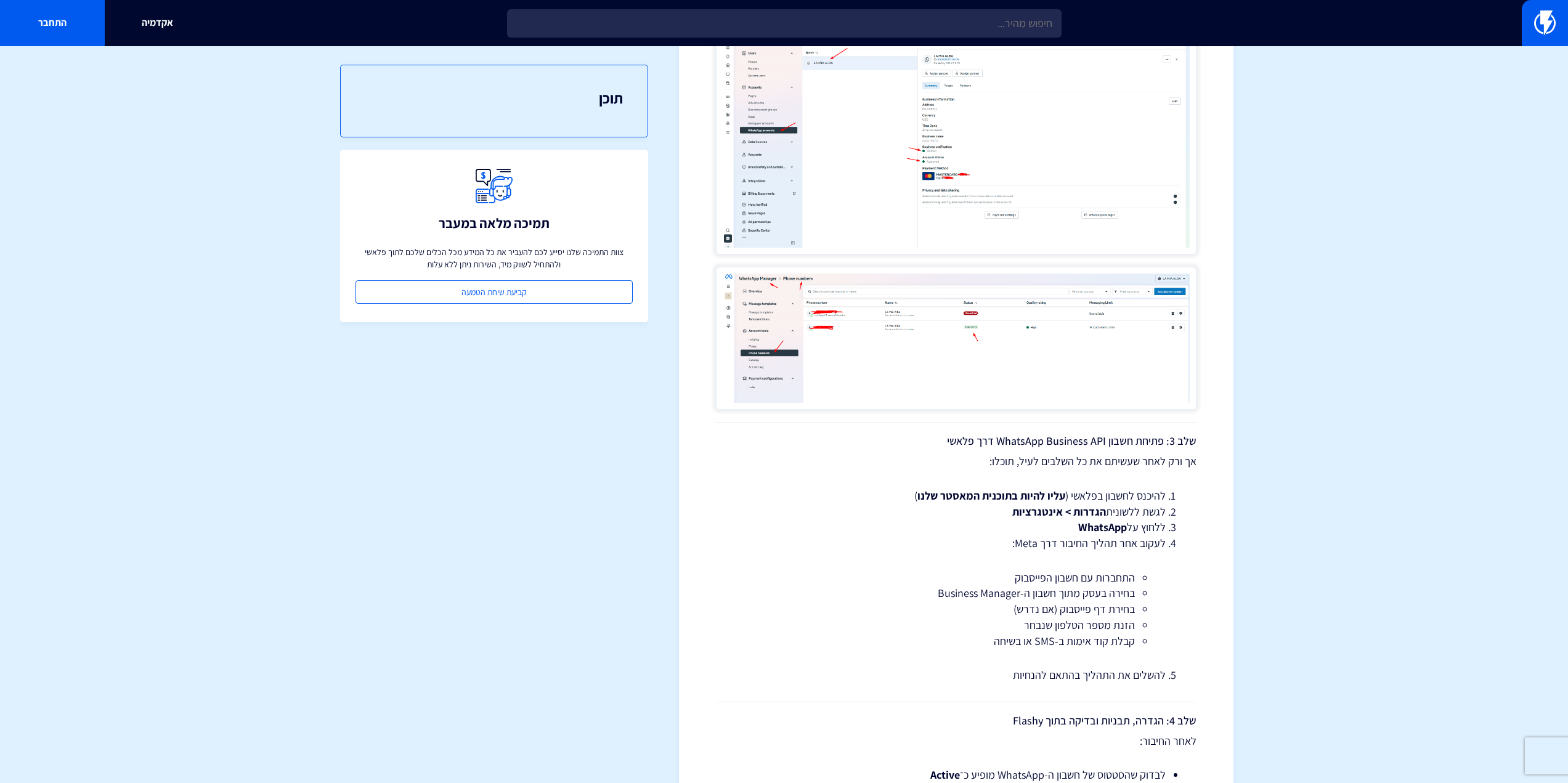
click at [1010, 215] on img at bounding box center [956, 135] width 480 height 238
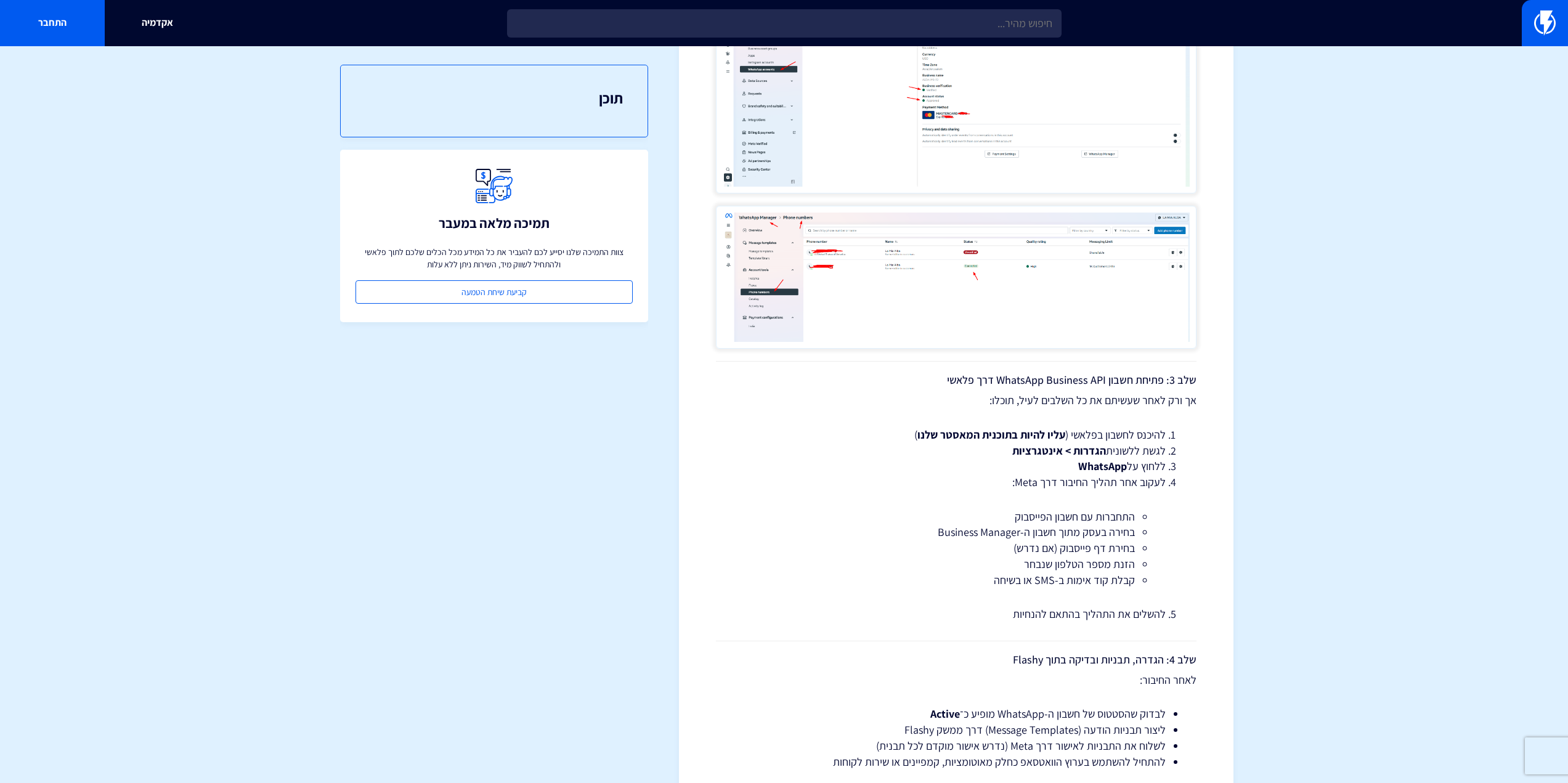
scroll to position [1541, 0]
click at [985, 284] on img at bounding box center [956, 277] width 480 height 144
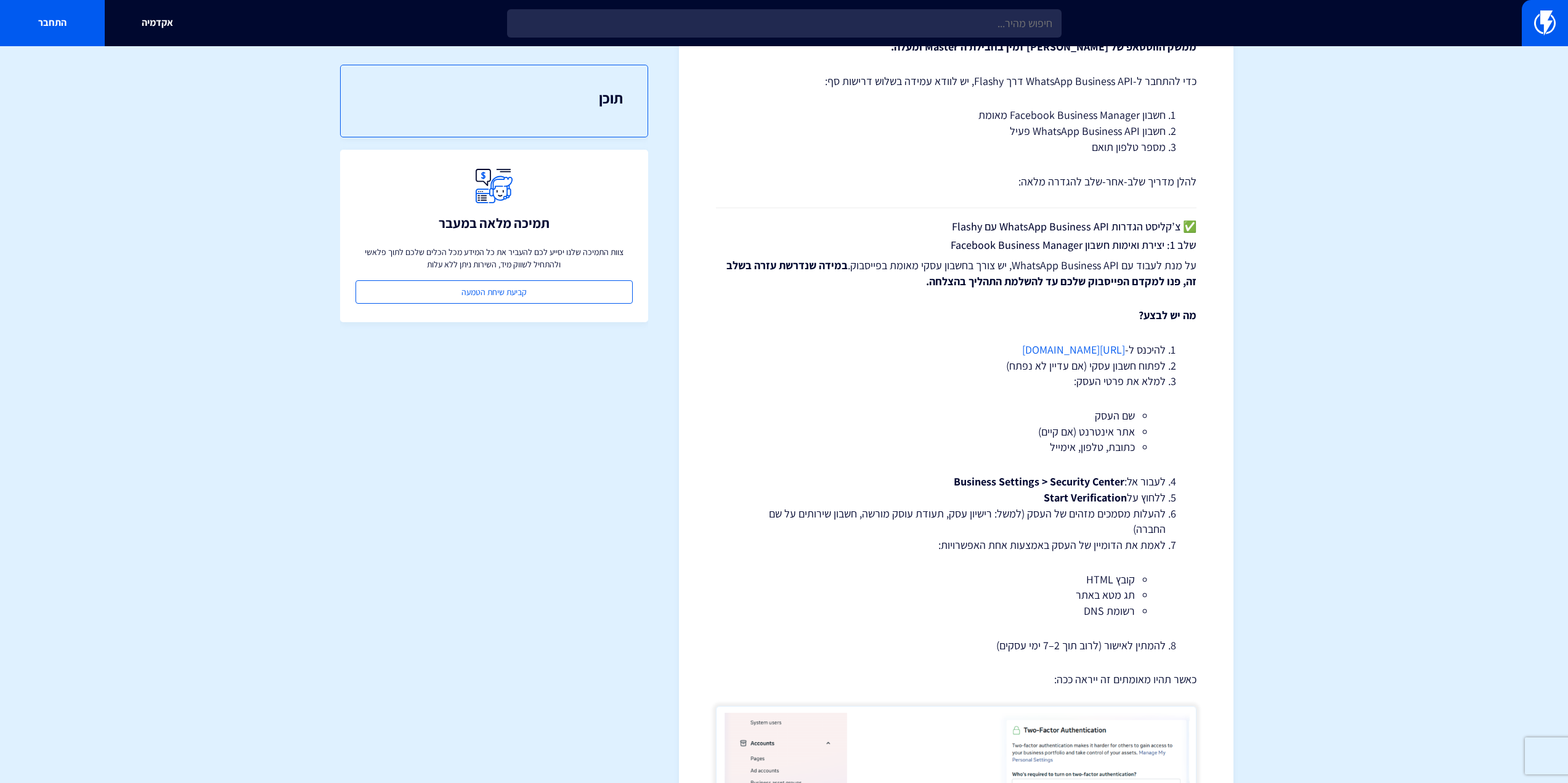
scroll to position [61, 0]
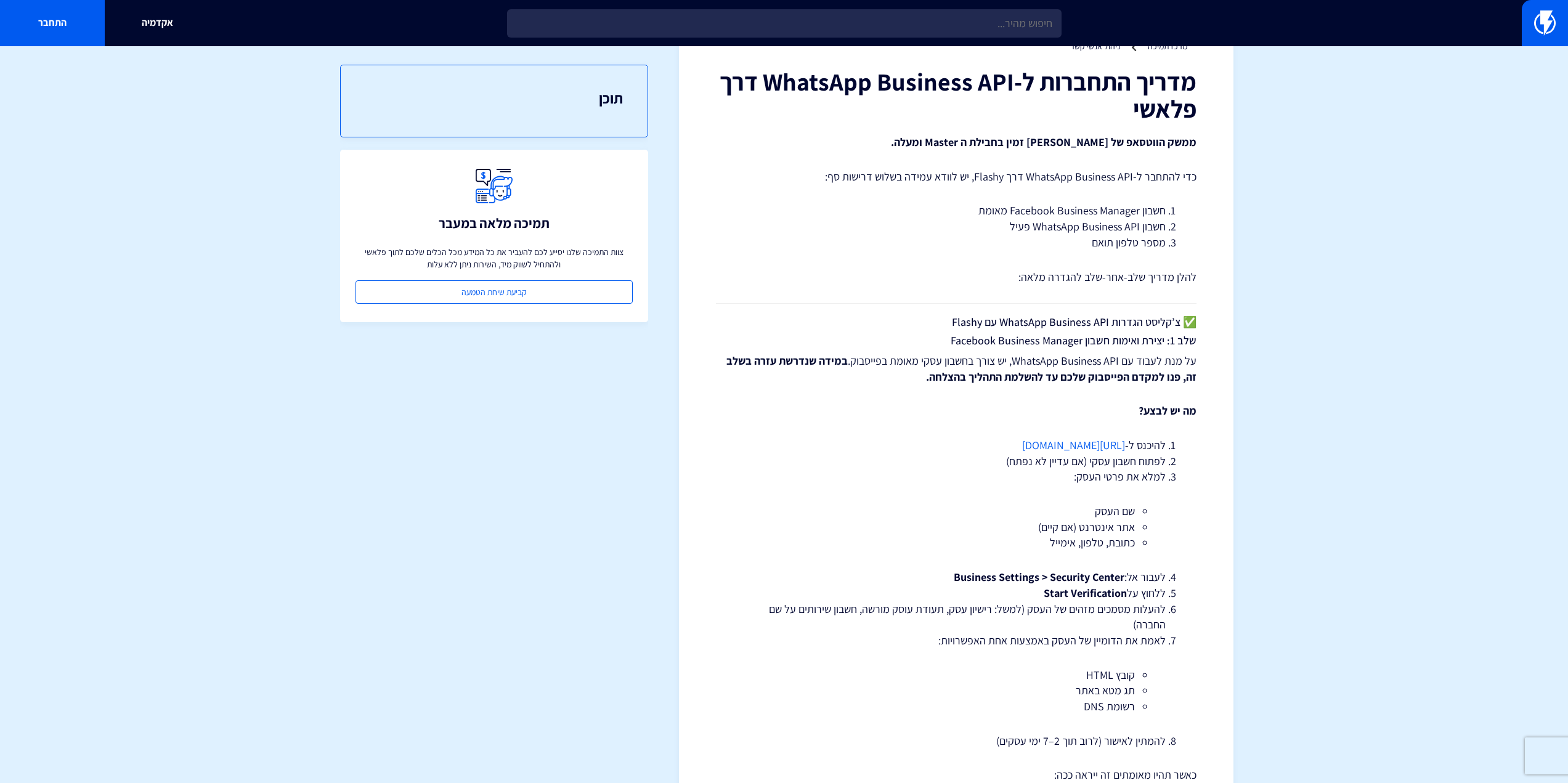
drag, startPoint x: 579, startPoint y: 80, endPoint x: 605, endPoint y: 100, distance: 32.8
click at [579, 81] on div "תוכן" at bounding box center [494, 101] width 308 height 73
click at [605, 100] on h3 "תוכן" at bounding box center [494, 98] width 258 height 16
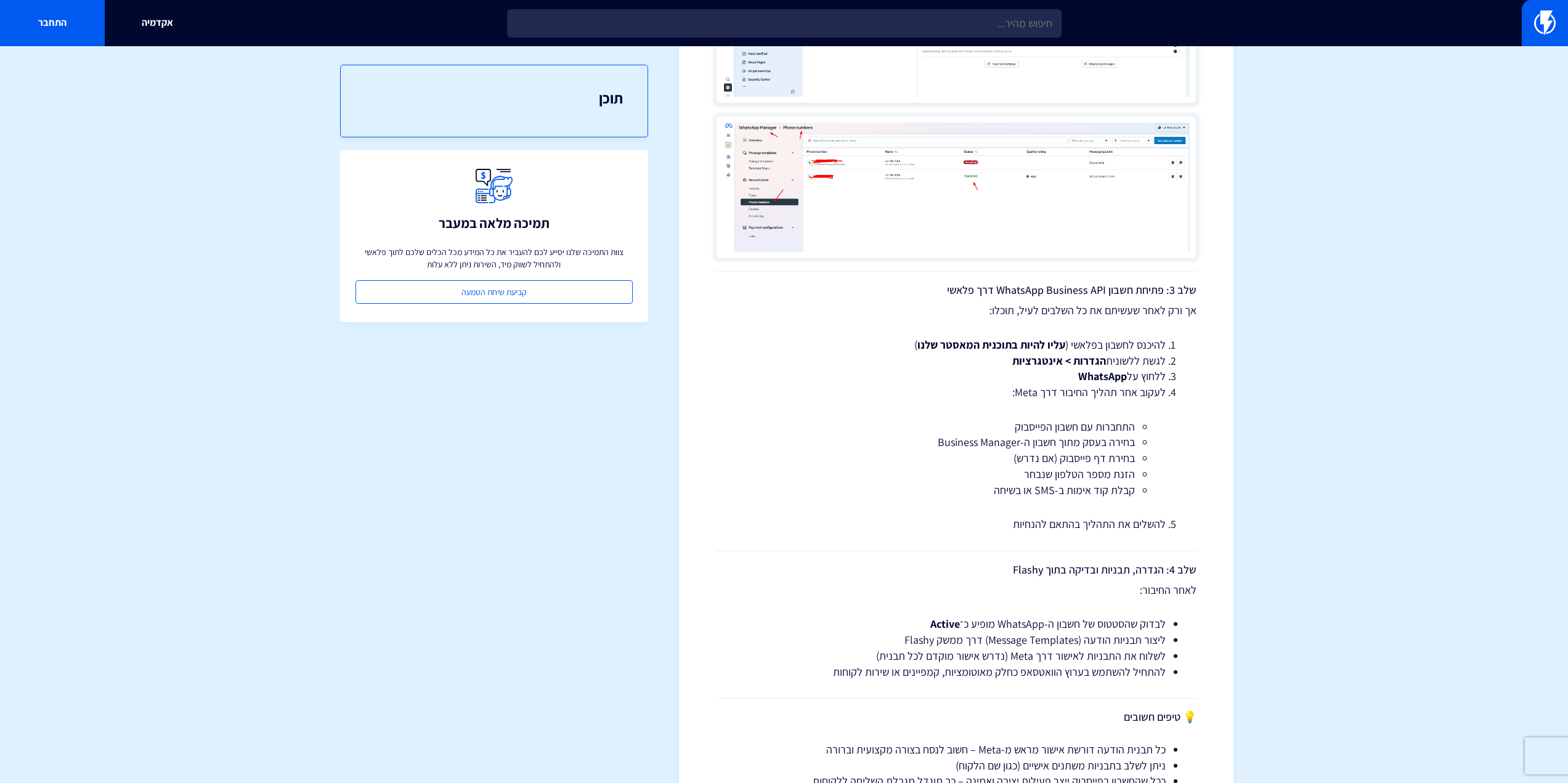
scroll to position [0, 0]
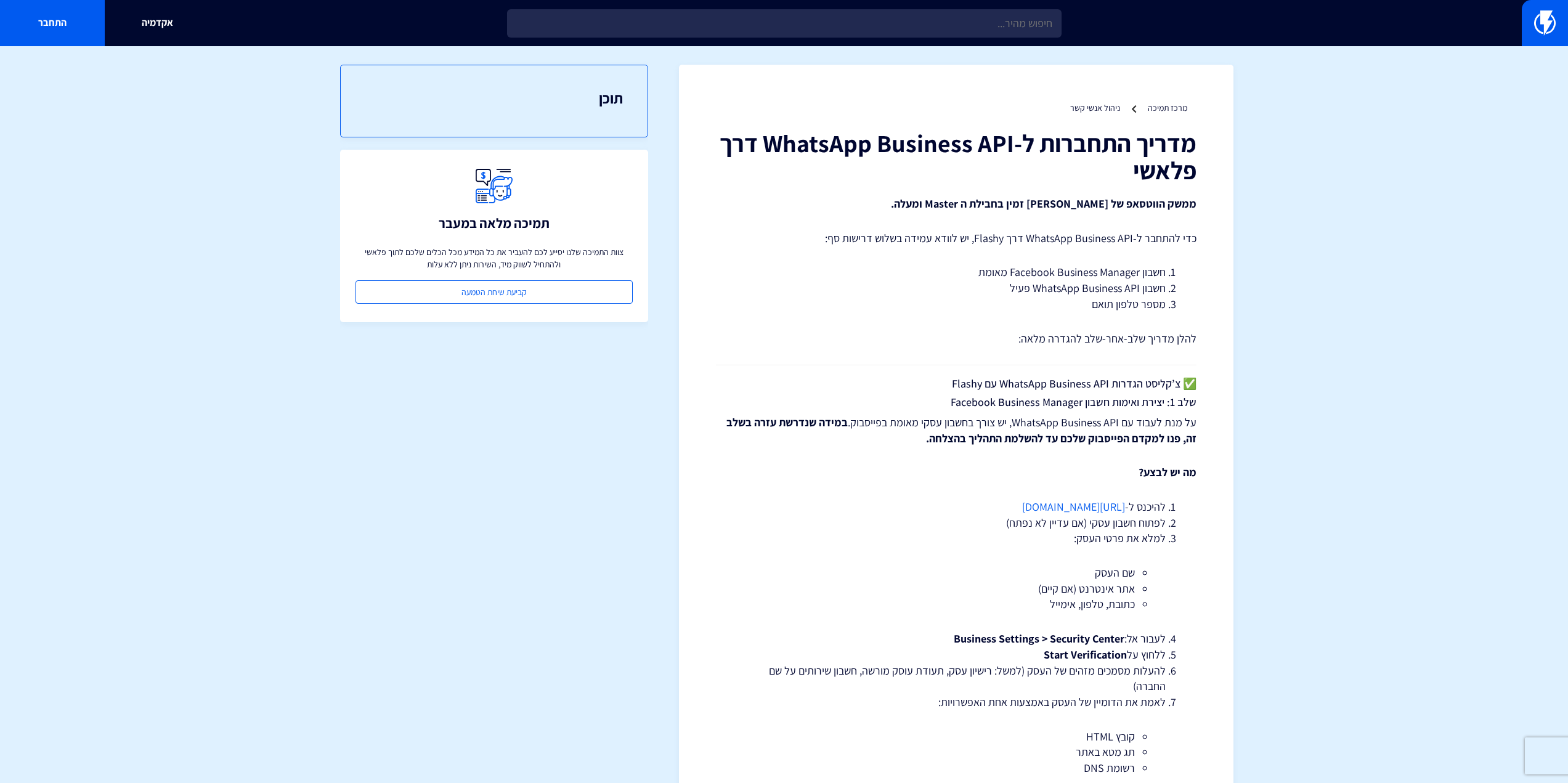
drag, startPoint x: 1201, startPoint y: 433, endPoint x: 889, endPoint y: 166, distance: 410.6
click at [601, 104] on h3 "תוכן" at bounding box center [494, 98] width 258 height 16
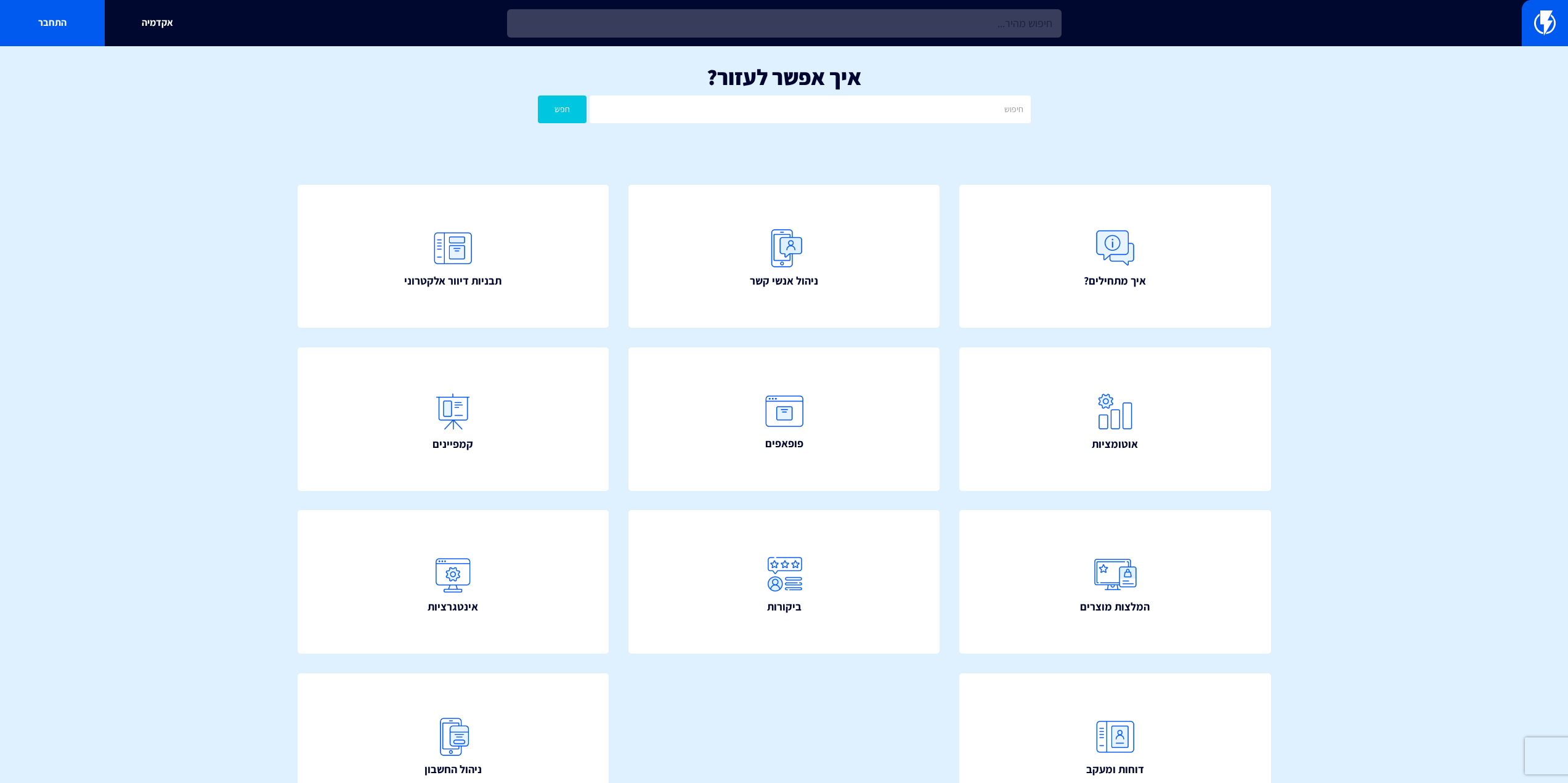
click at [847, 25] on input "text" at bounding box center [784, 23] width 554 height 28
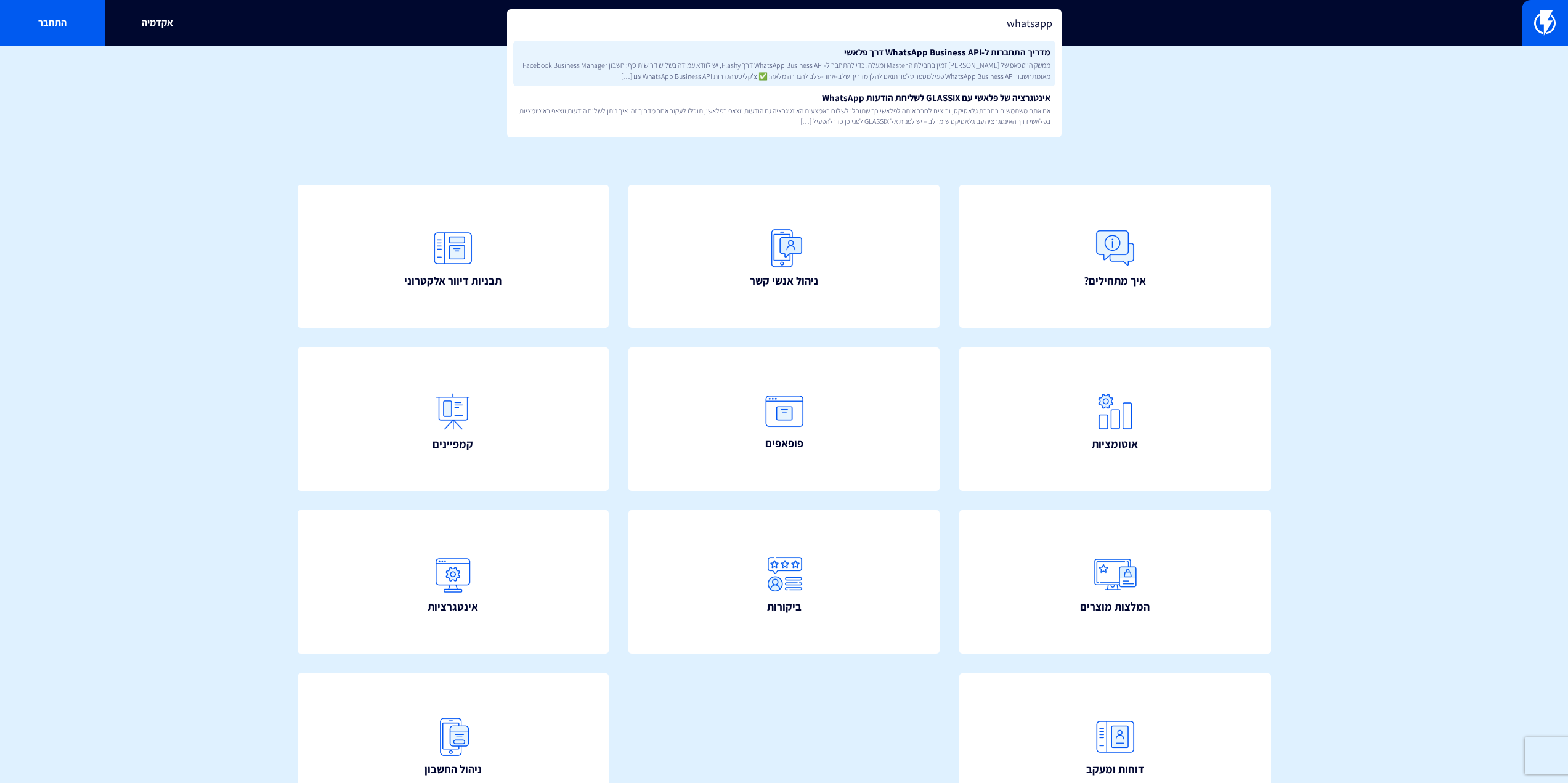
type input "whatsapp"
click at [835, 51] on link "מדריך התחברות ל-WhatsApp Business API דרך פלאשי ממשק הווטסאפ של [PERSON_NAME] ז…" at bounding box center [784, 63] width 542 height 45
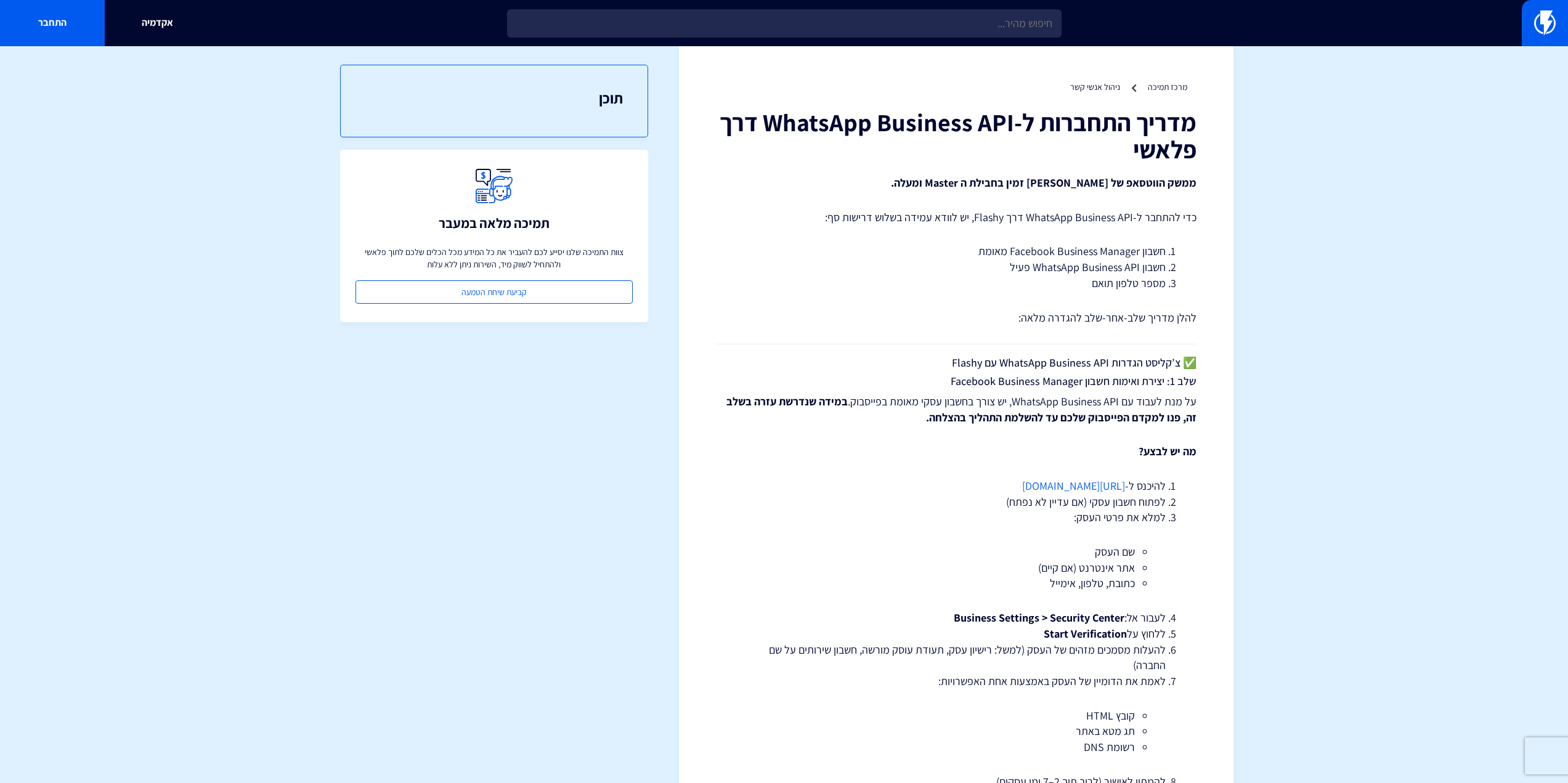
scroll to position [61, 0]
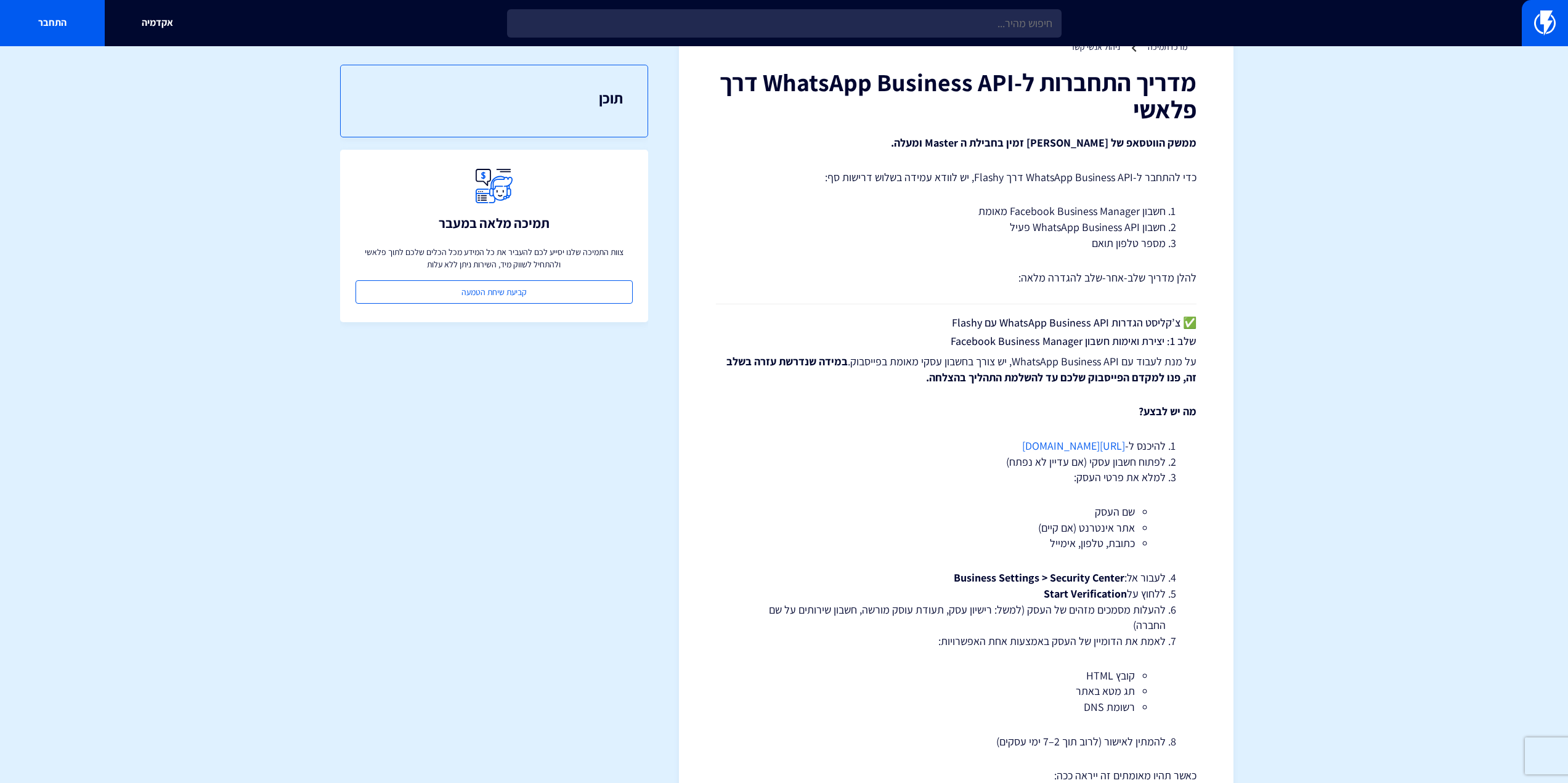
drag, startPoint x: 1189, startPoint y: 227, endPoint x: 1180, endPoint y: 299, distance: 72.6
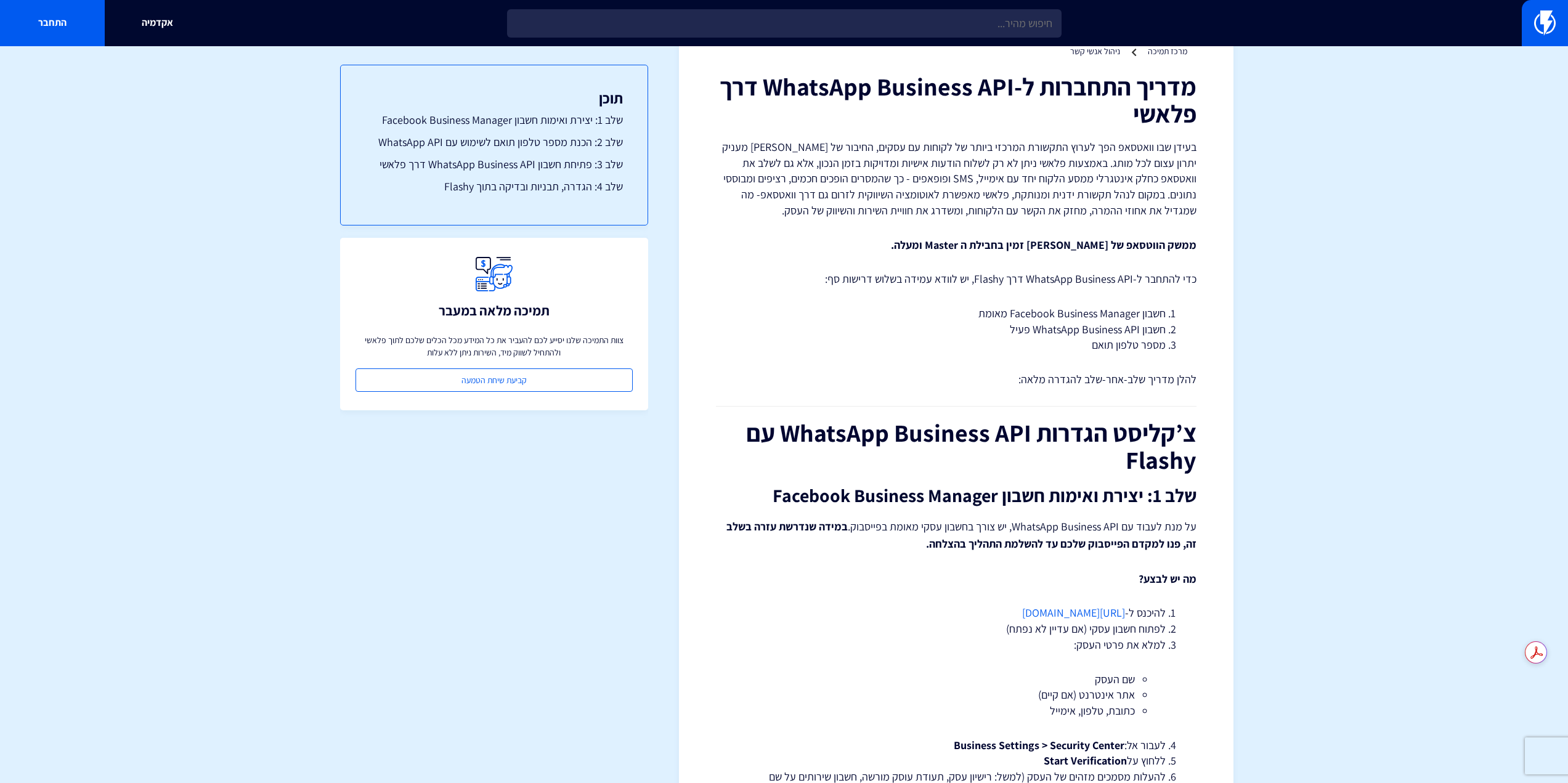
drag, startPoint x: 1019, startPoint y: 373, endPoint x: 1014, endPoint y: 443, distance: 70.2
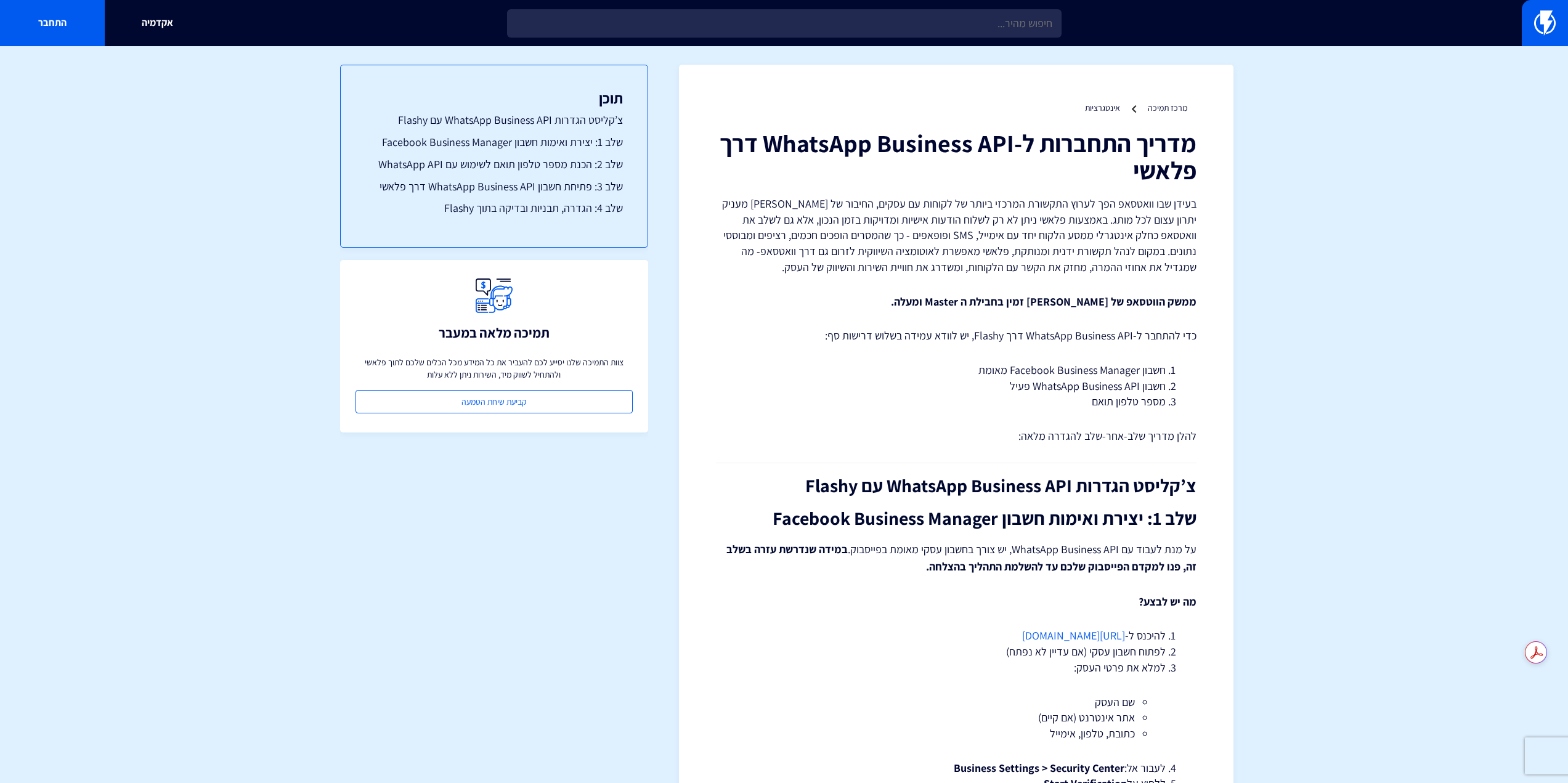
click at [952, 488] on h2 "צ’קליסט הגדרות WhatsApp Business API עם Flashy" at bounding box center [956, 486] width 480 height 20
click at [957, 523] on h2 "שלב 1: יצירת ואימות חשבון Facebook Business Manager" at bounding box center [956, 518] width 480 height 20
click at [487, 138] on link "שלב 1: יצירת ואימות חשבון Facebook Business Manager" at bounding box center [494, 142] width 258 height 16
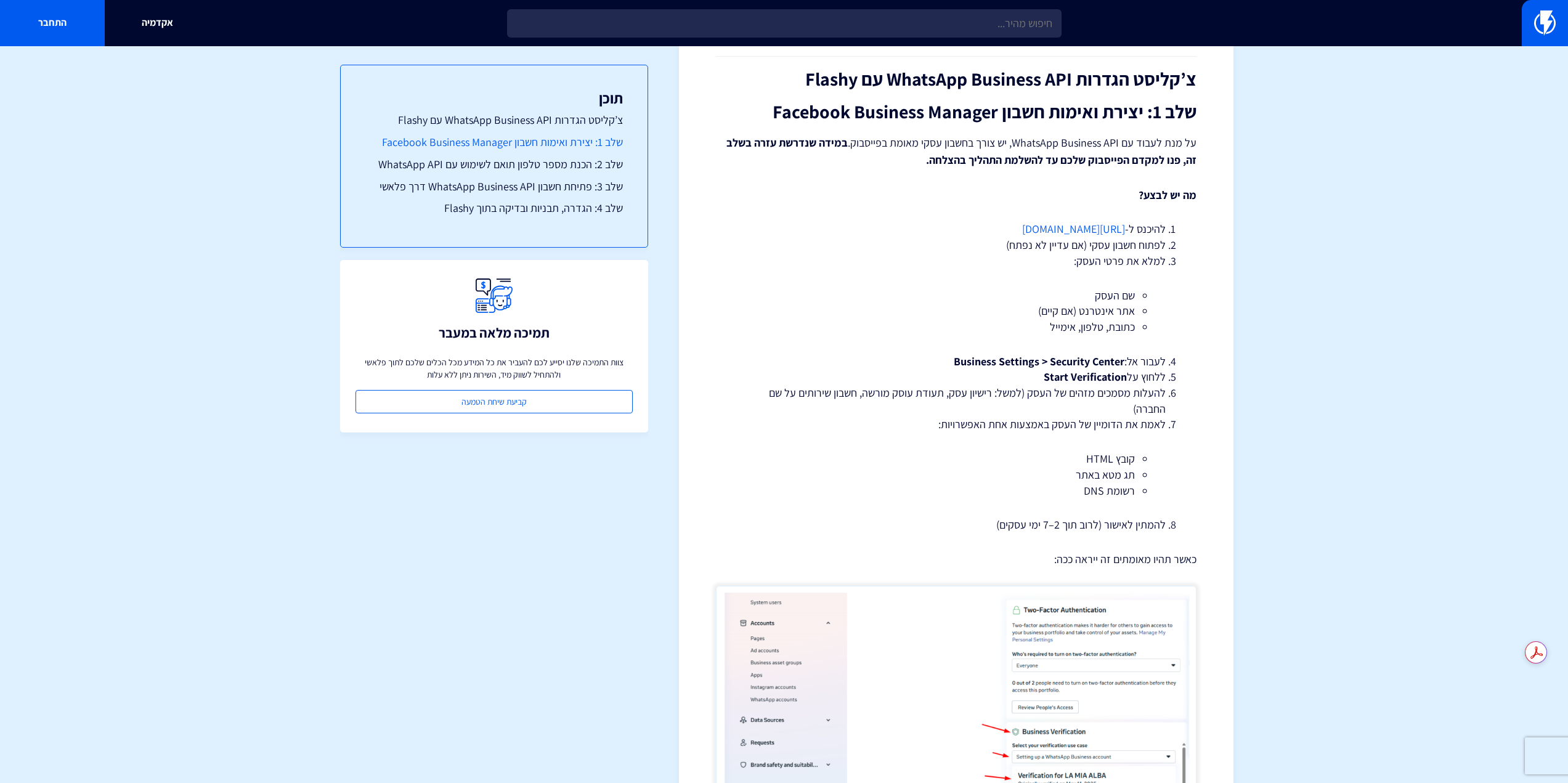
scroll to position [416, 0]
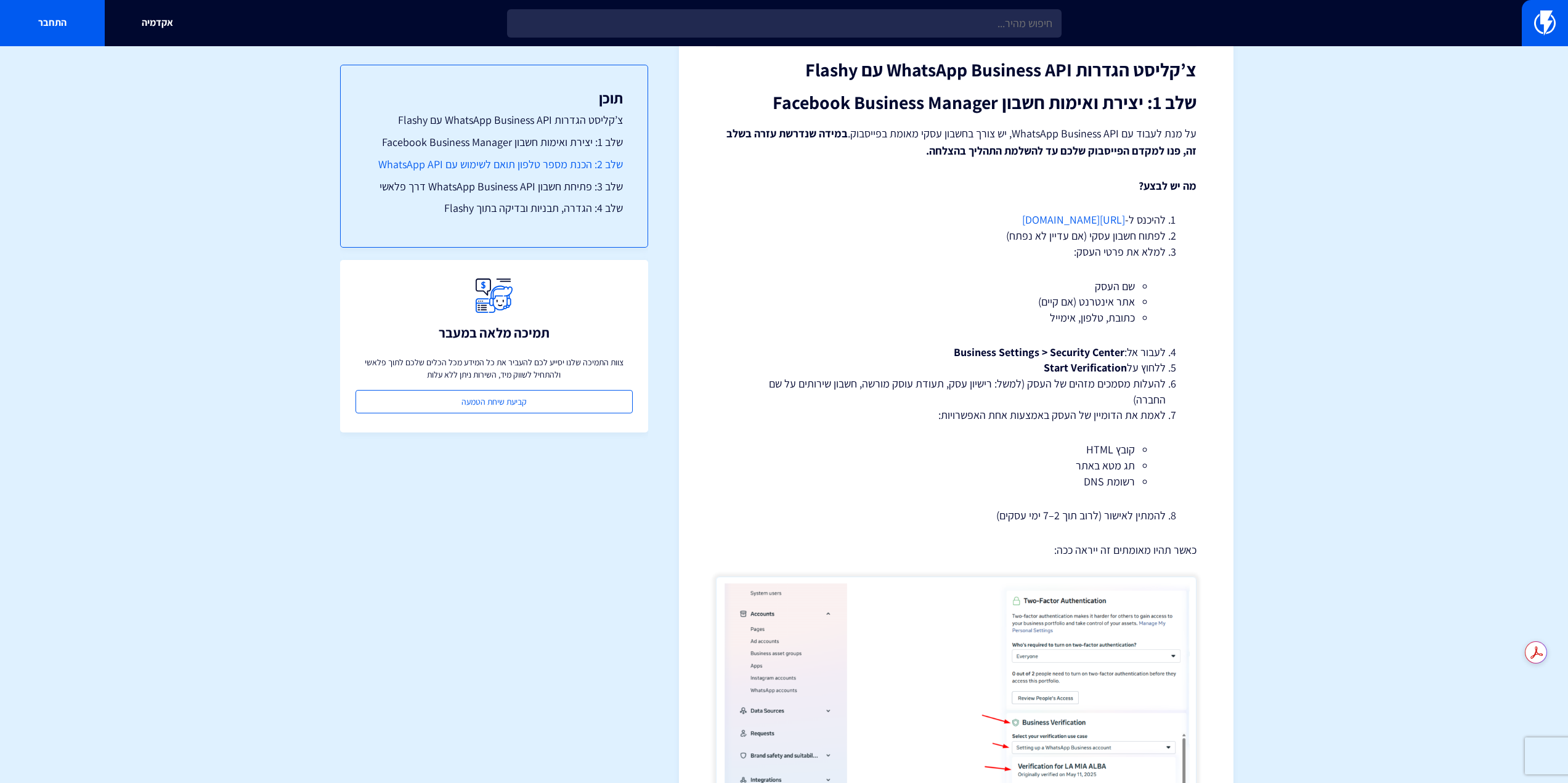
click at [501, 160] on link "שלב 2: הכנת מספר טלפון תואם לשימוש עם WhatsApp API" at bounding box center [494, 164] width 258 height 16
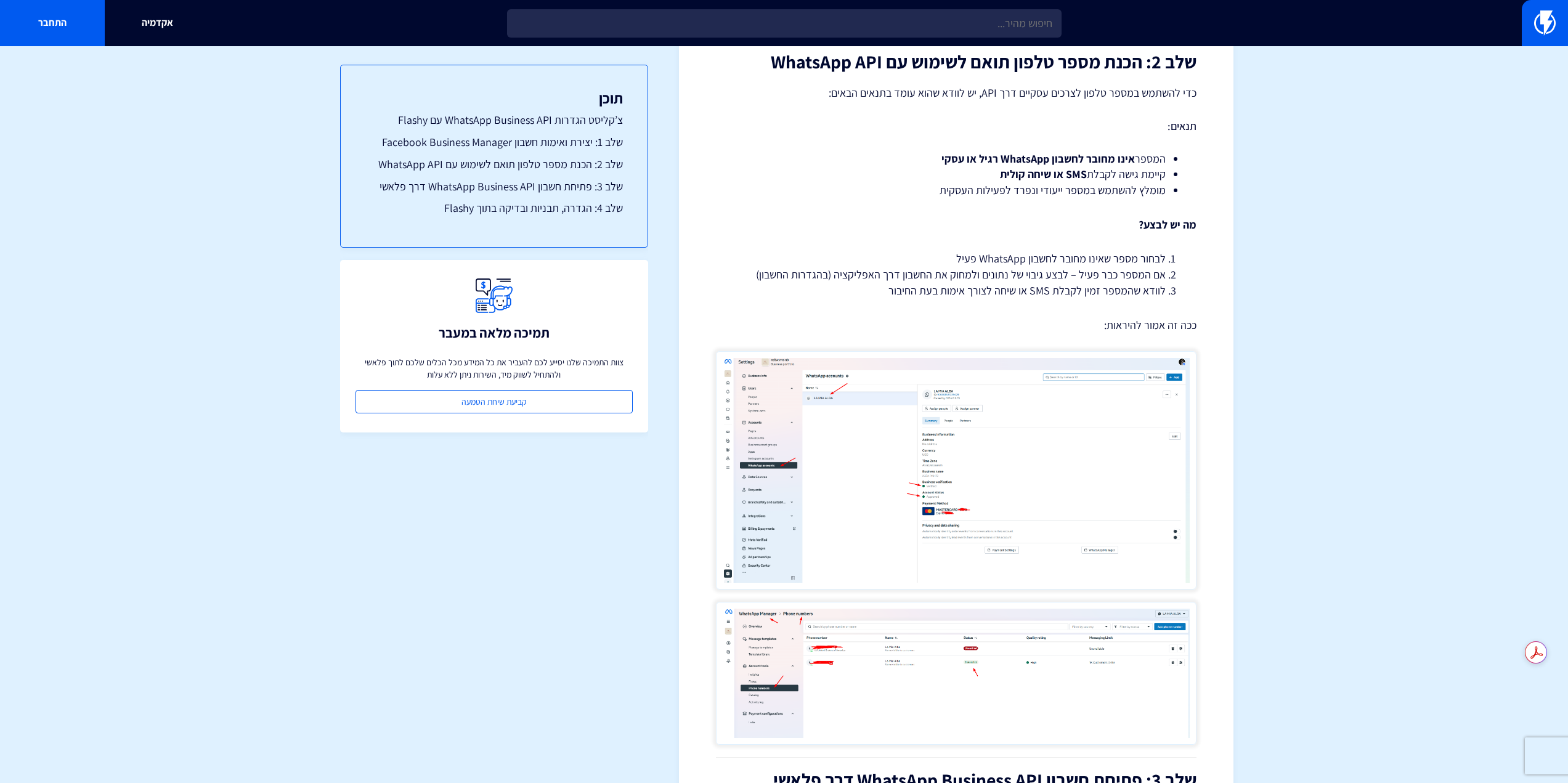
scroll to position [1371, 0]
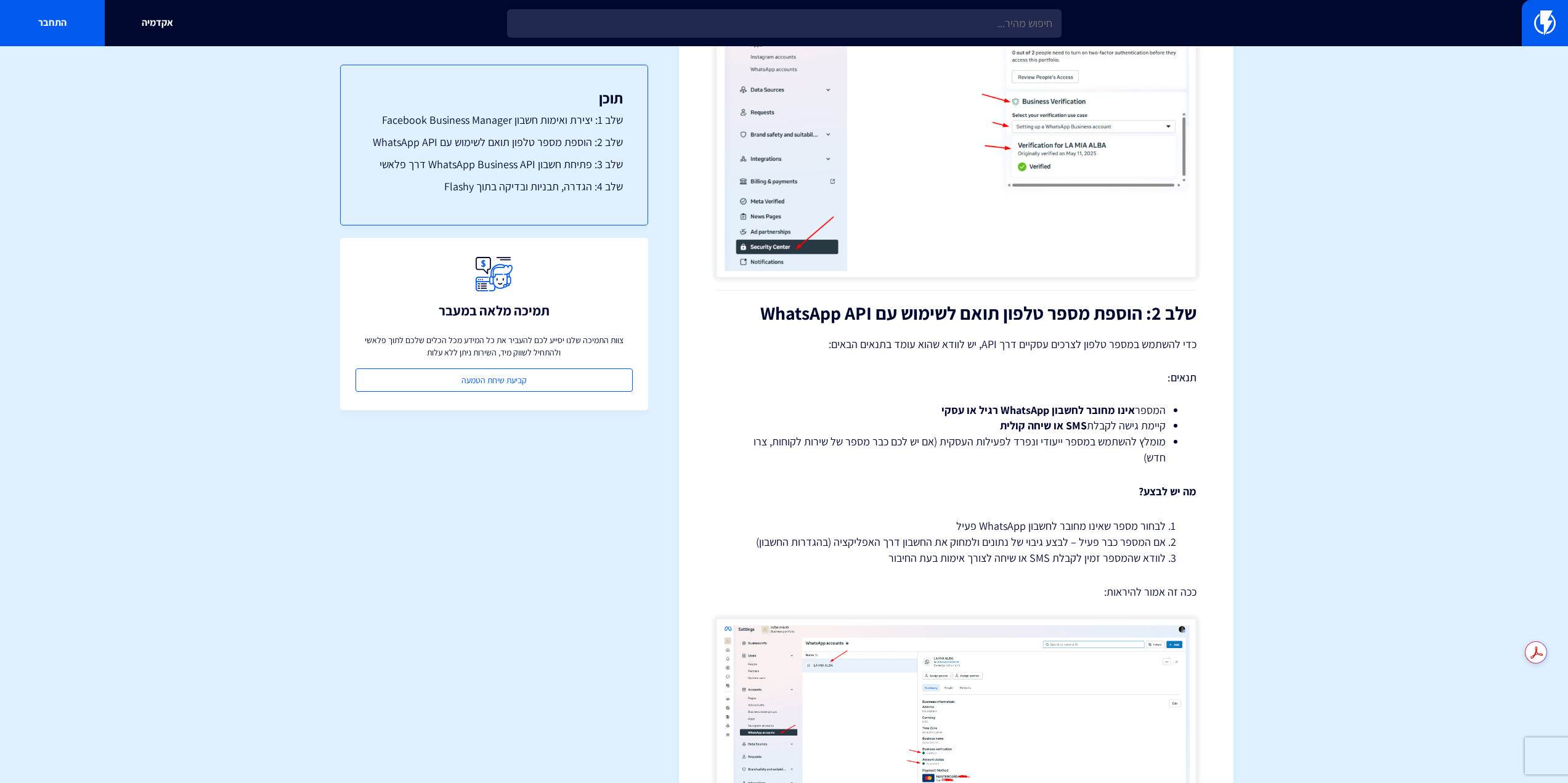
drag, startPoint x: 883, startPoint y: 253, endPoint x: 838, endPoint y: 429, distance: 181.7
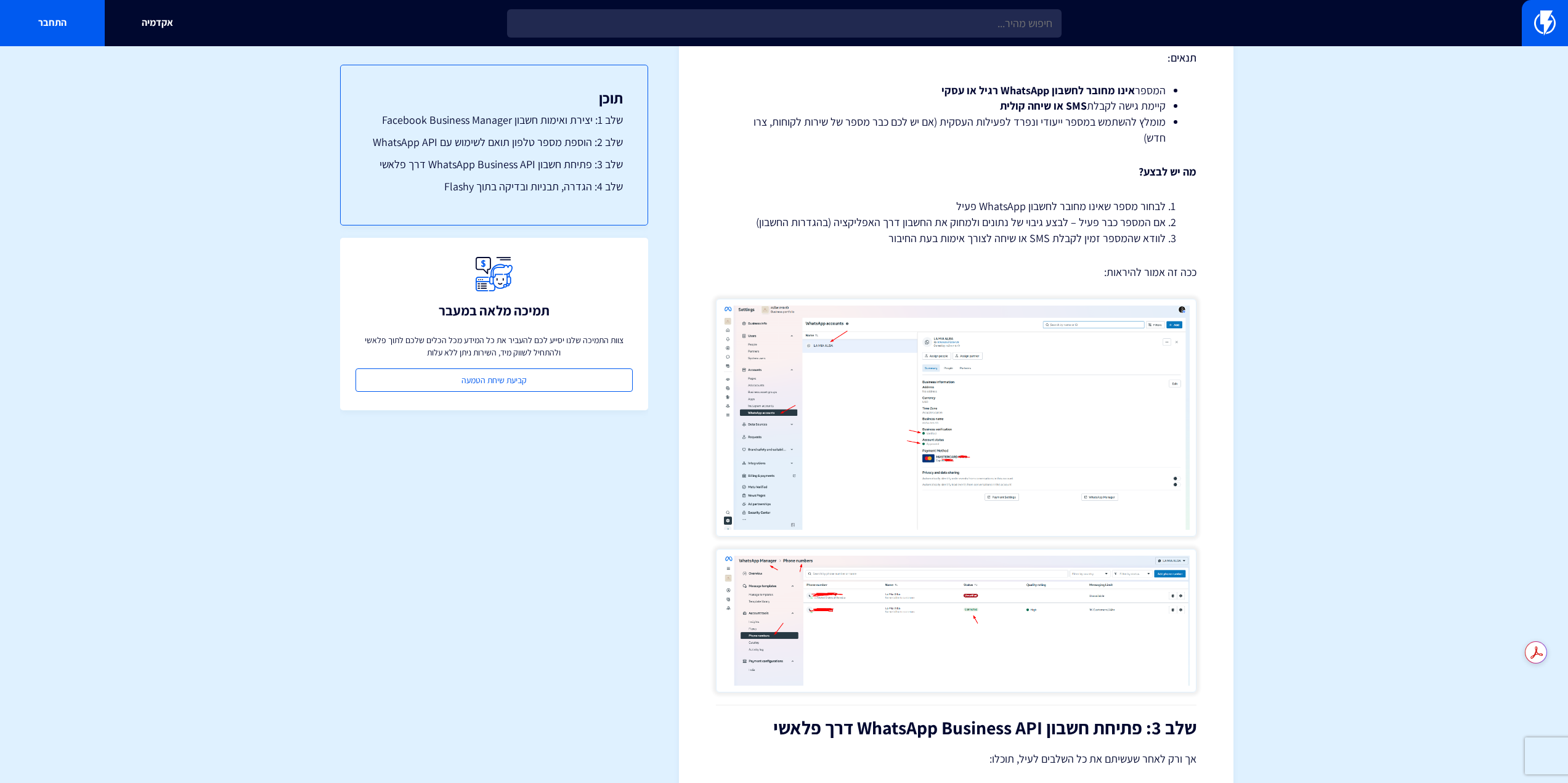
scroll to position [1967, 0]
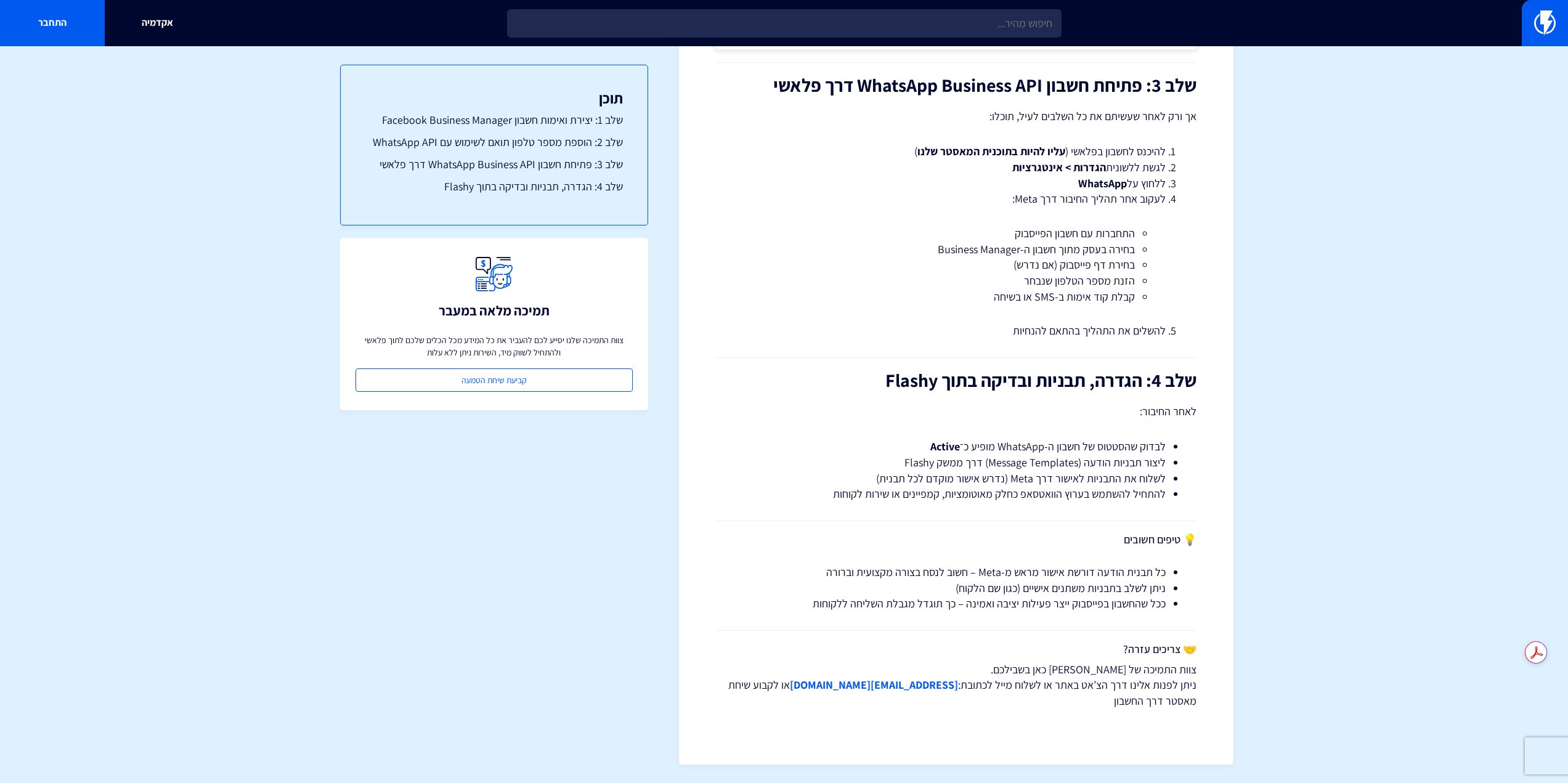
drag, startPoint x: 834, startPoint y: 353, endPoint x: 810, endPoint y: 584, distance: 232.2
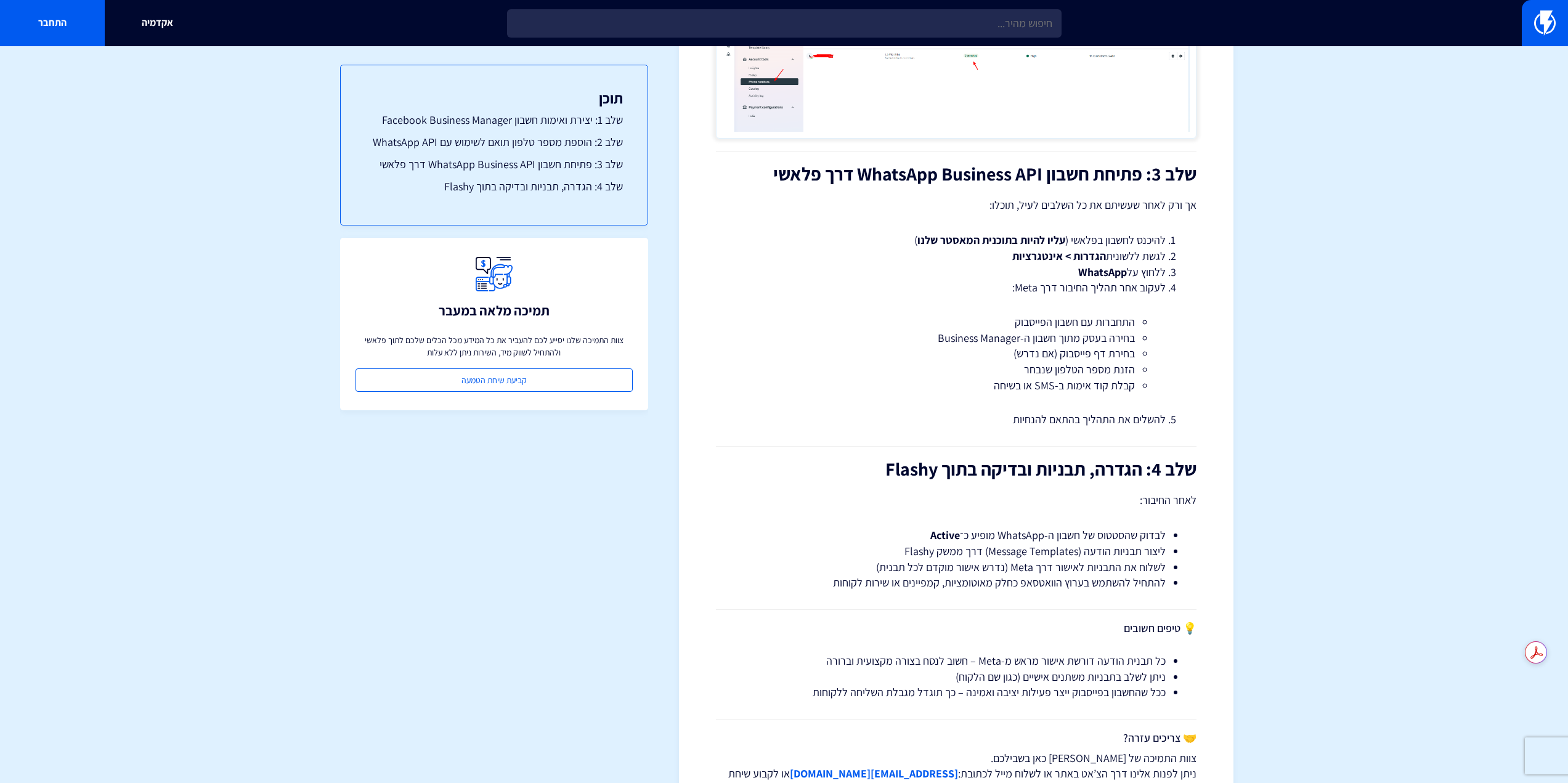
drag, startPoint x: 980, startPoint y: 341, endPoint x: 393, endPoint y: 88, distance: 639.2
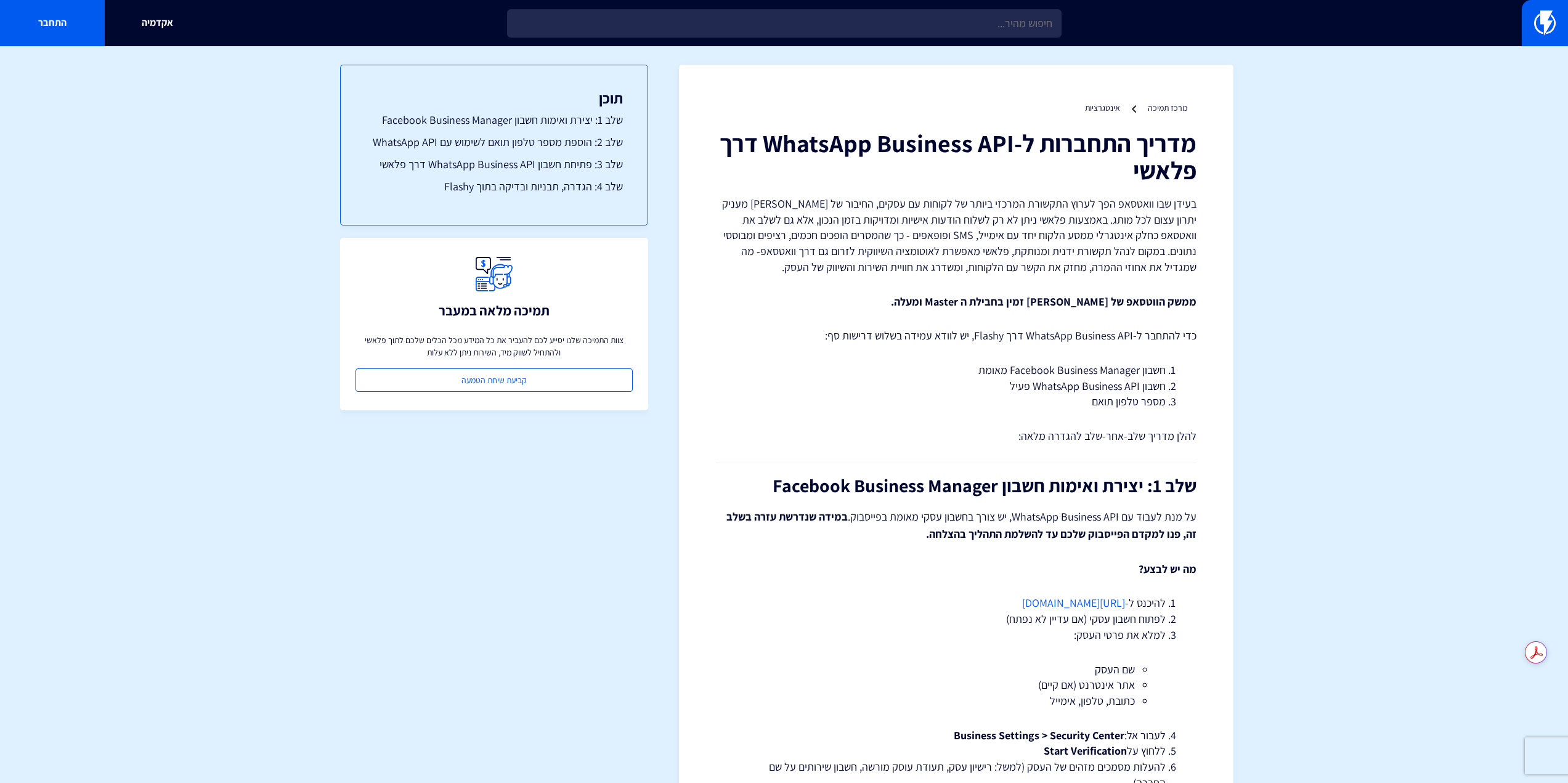
drag, startPoint x: 1255, startPoint y: 304, endPoint x: 1153, endPoint y: 158, distance: 178.1
